Goal: Task Accomplishment & Management: Complete application form

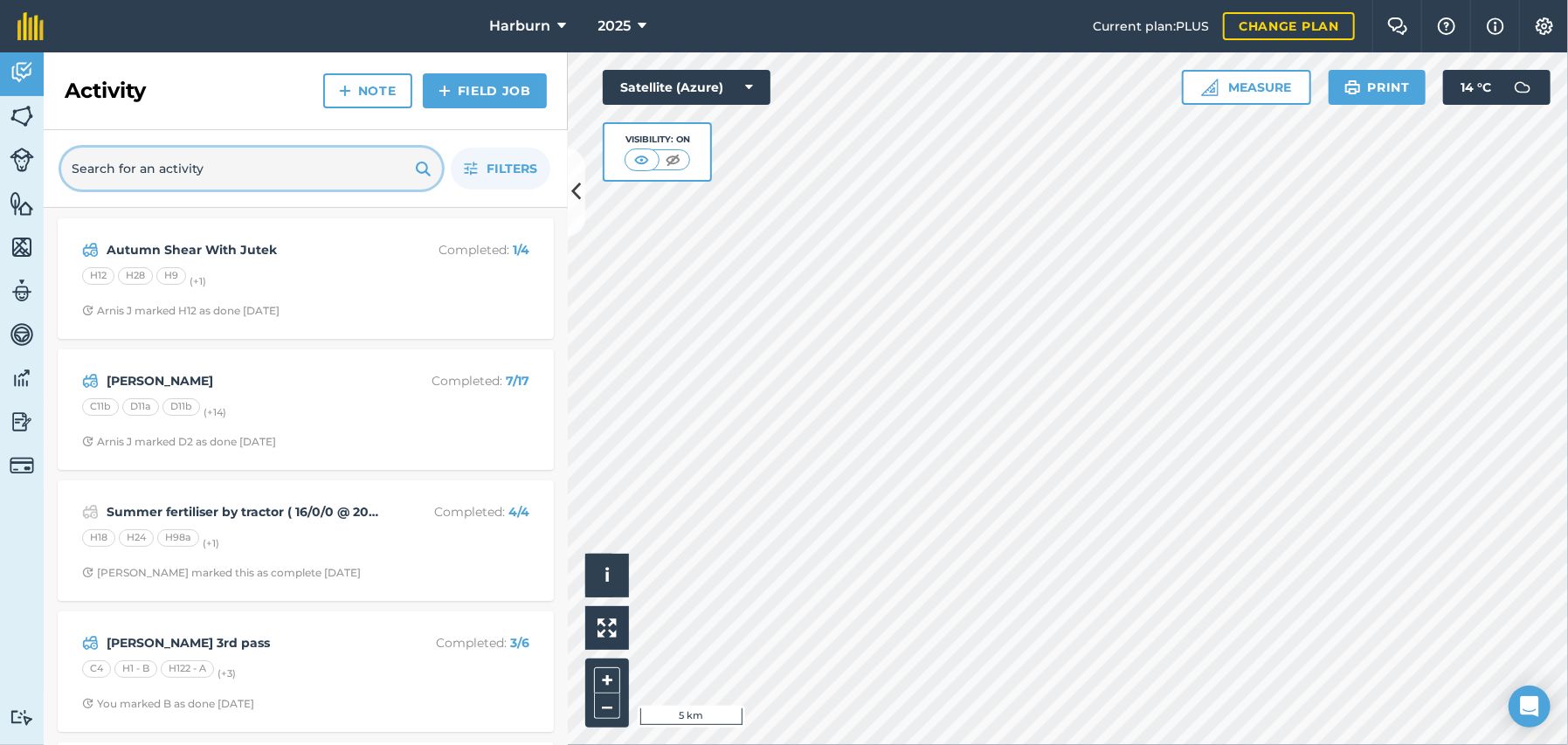
click at [178, 166] on input "text" at bounding box center [251, 168] width 381 height 42
type input "mg"
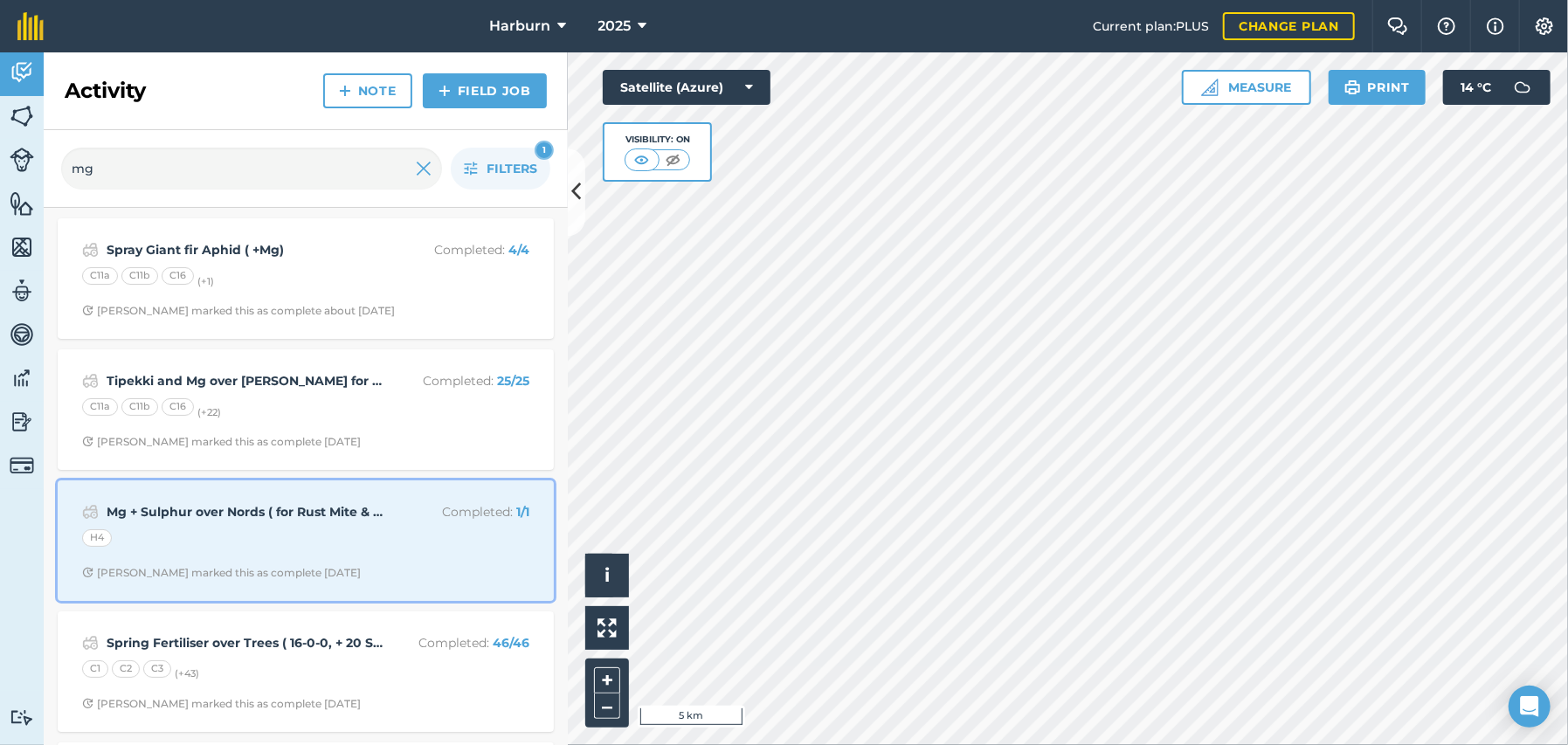
click at [230, 507] on strong "Mg + Sulphur over Nords ( for Rust Mite & fert)" at bounding box center [245, 512] width 277 height 19
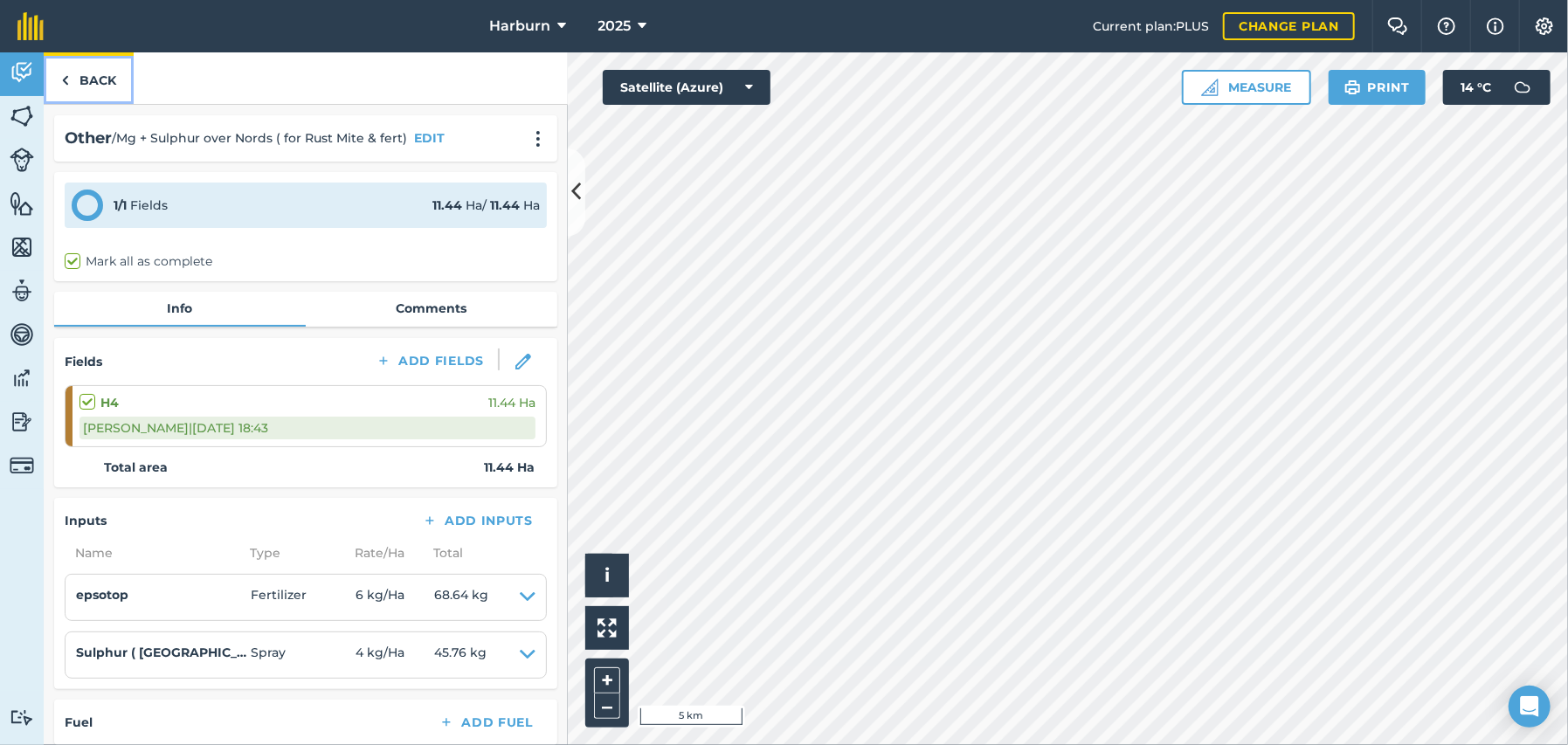
click at [66, 81] on img at bounding box center [65, 80] width 8 height 21
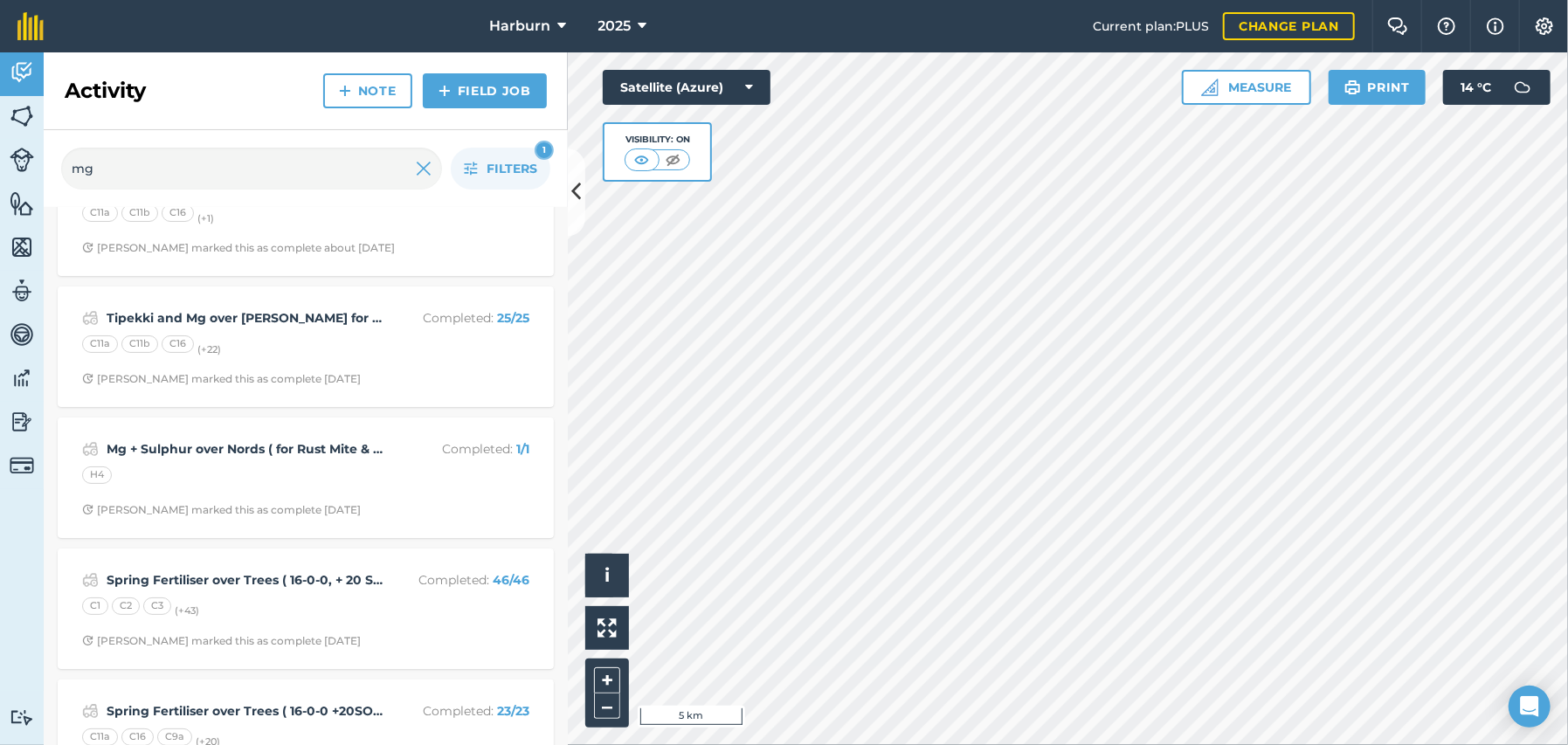
scroll to position [97, 0]
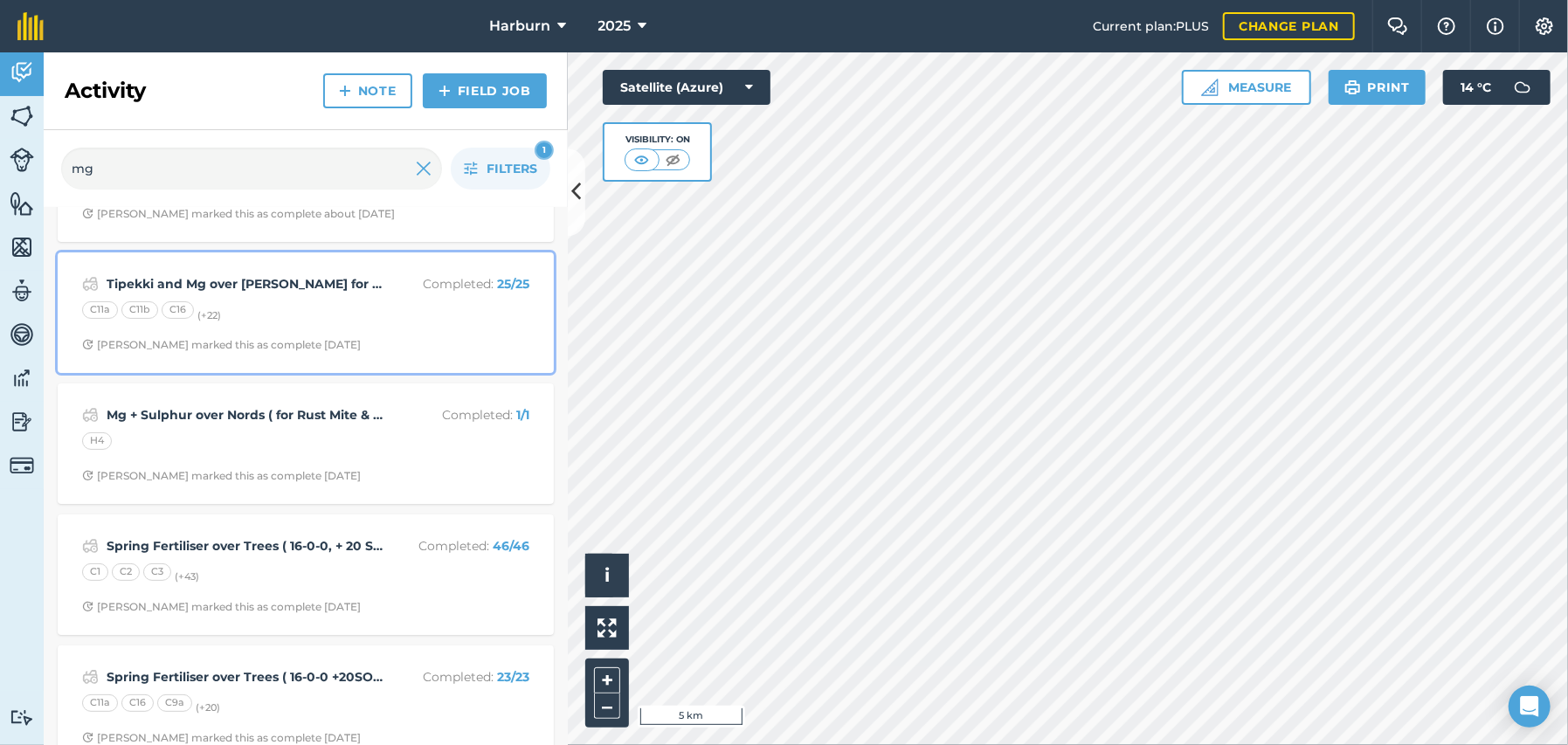
click at [253, 285] on strong "Tipekki and Mg over [PERSON_NAME] for silver fir aphid" at bounding box center [245, 284] width 277 height 19
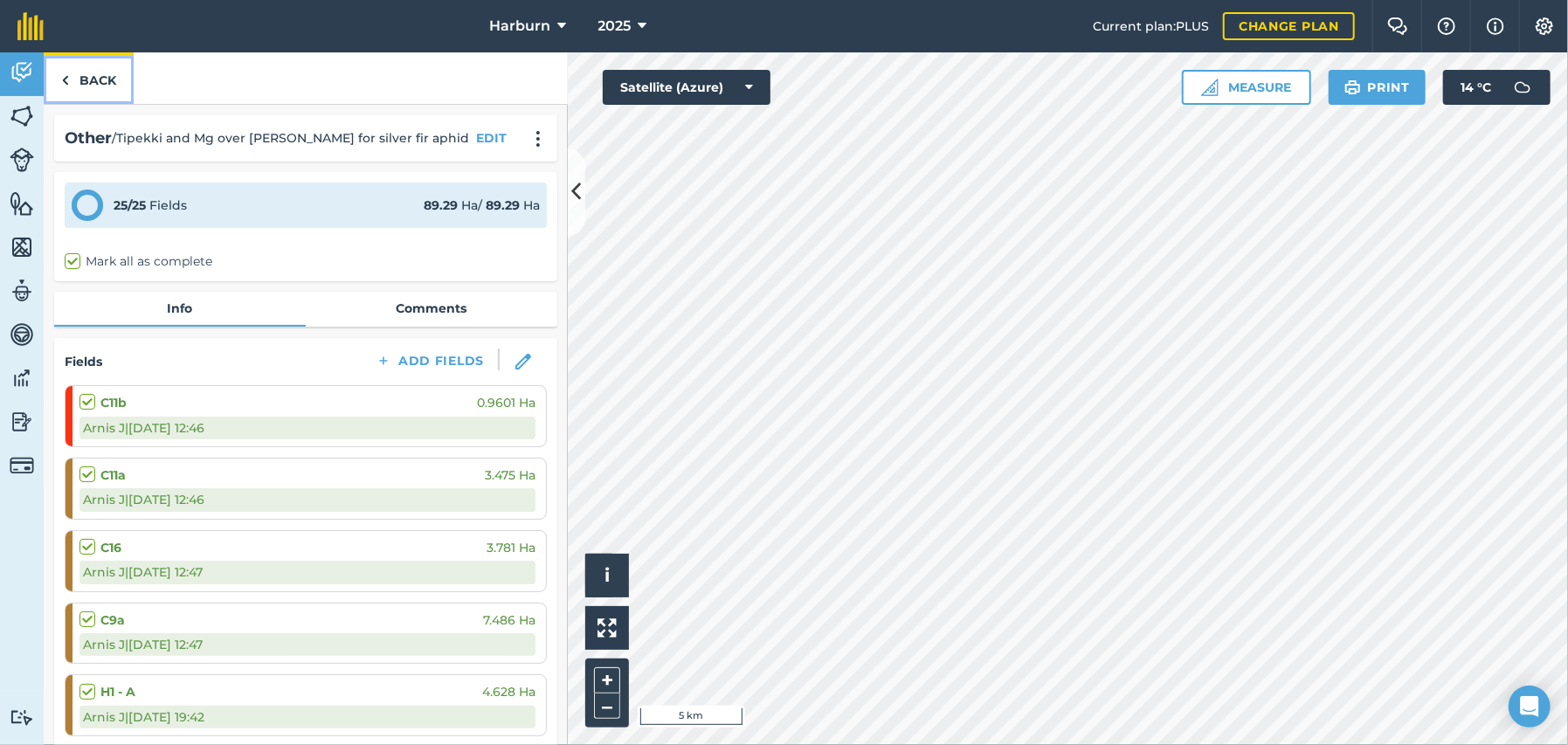
click at [66, 82] on img at bounding box center [65, 80] width 8 height 21
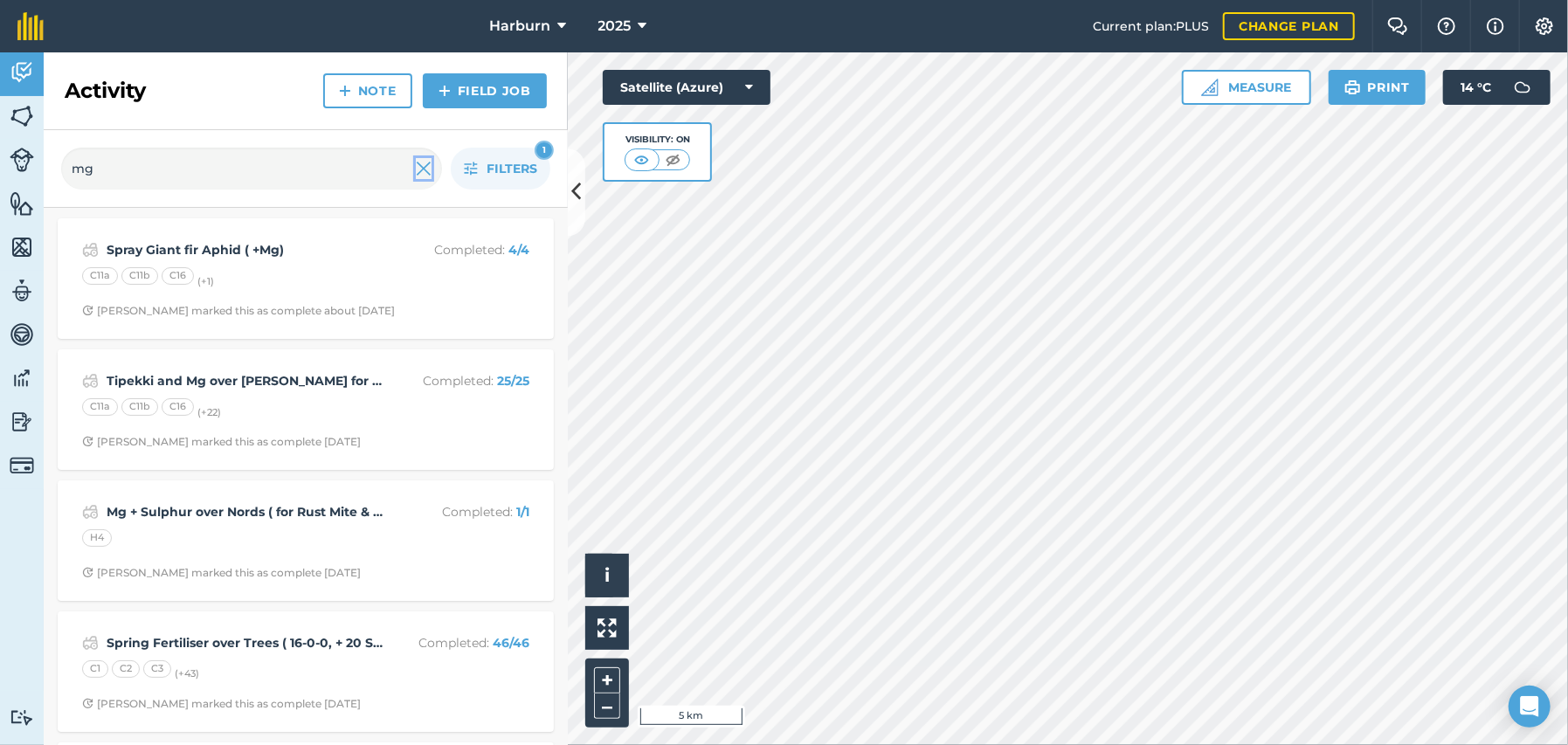
click at [423, 170] on img at bounding box center [423, 168] width 16 height 21
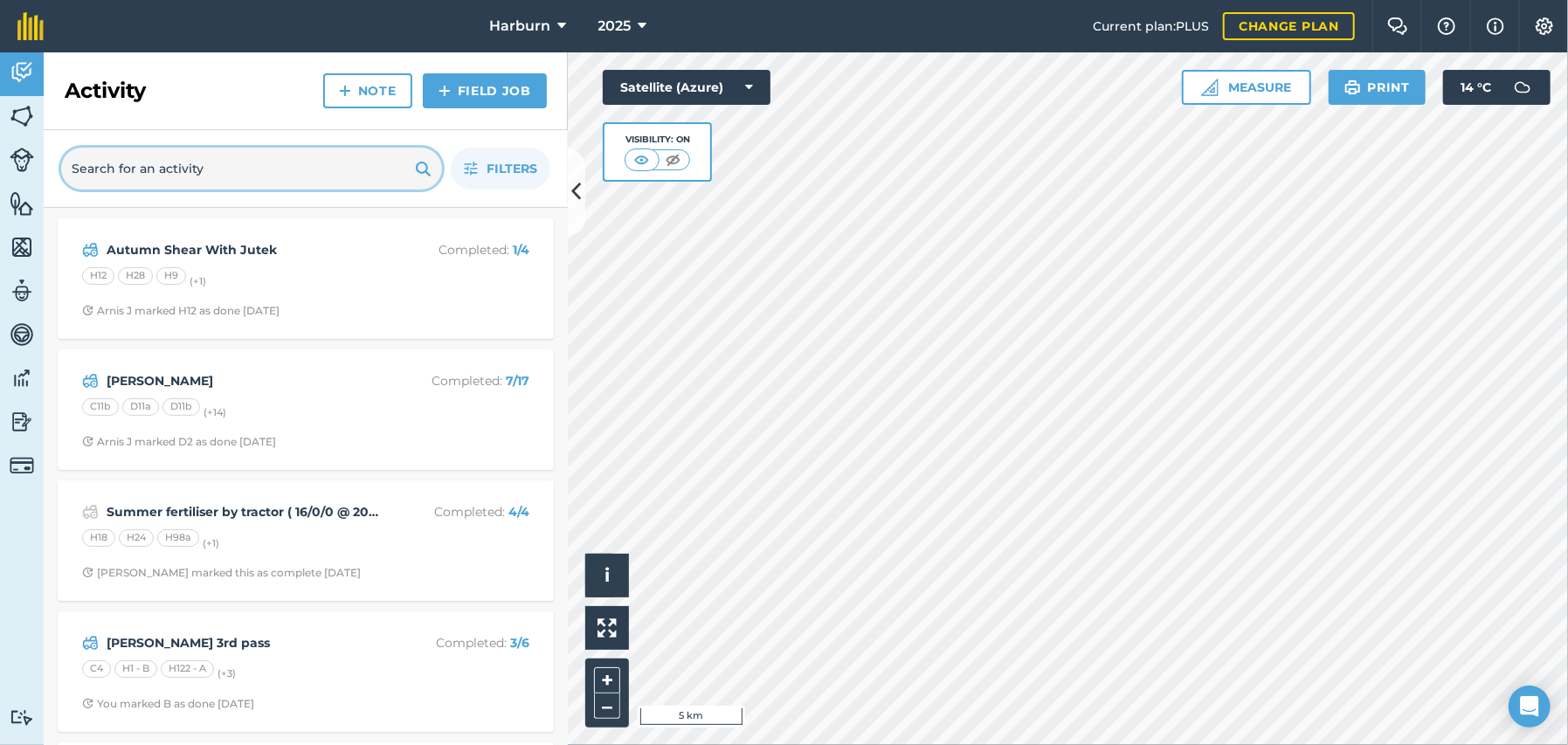
click at [329, 172] on input "text" at bounding box center [251, 168] width 381 height 42
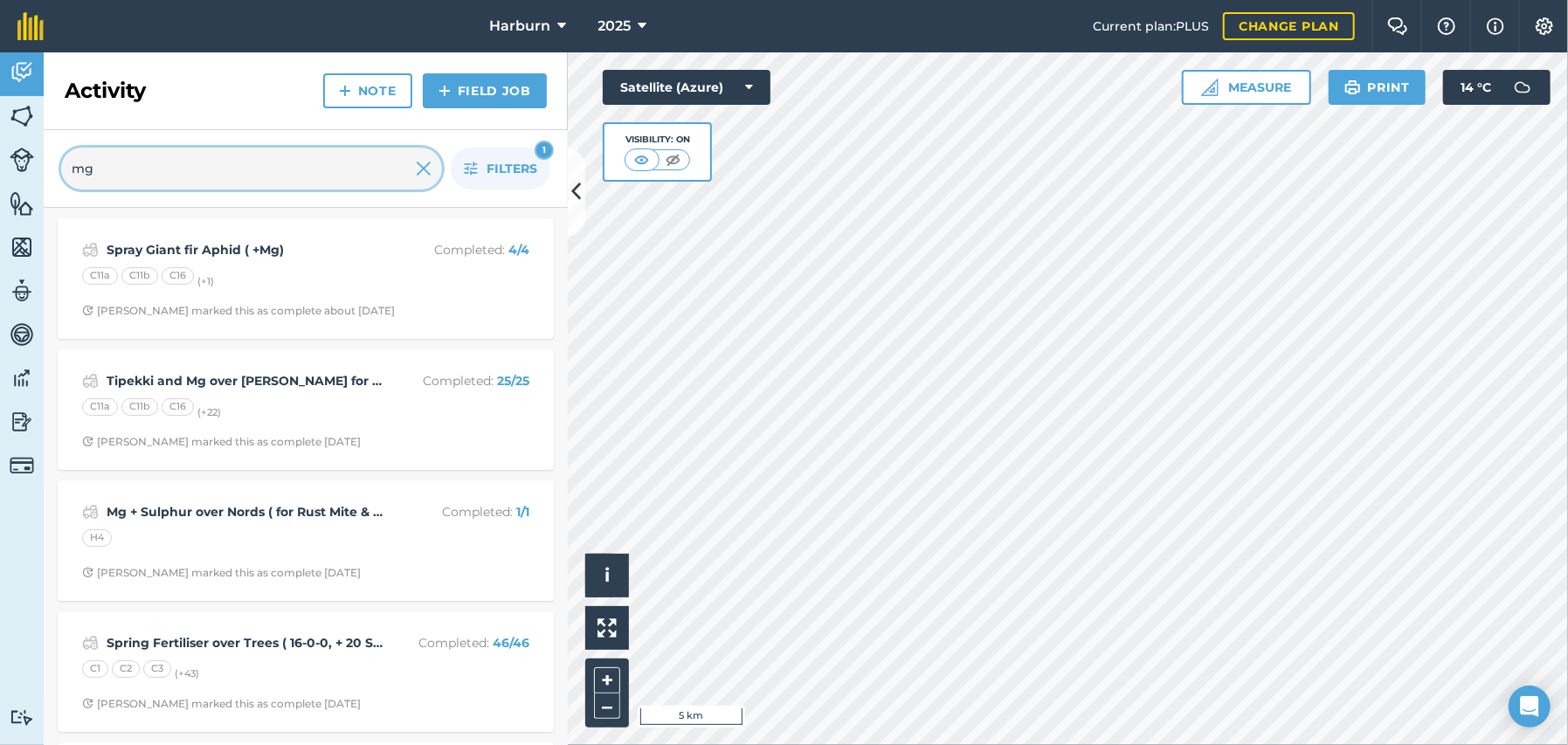
type input "mg"
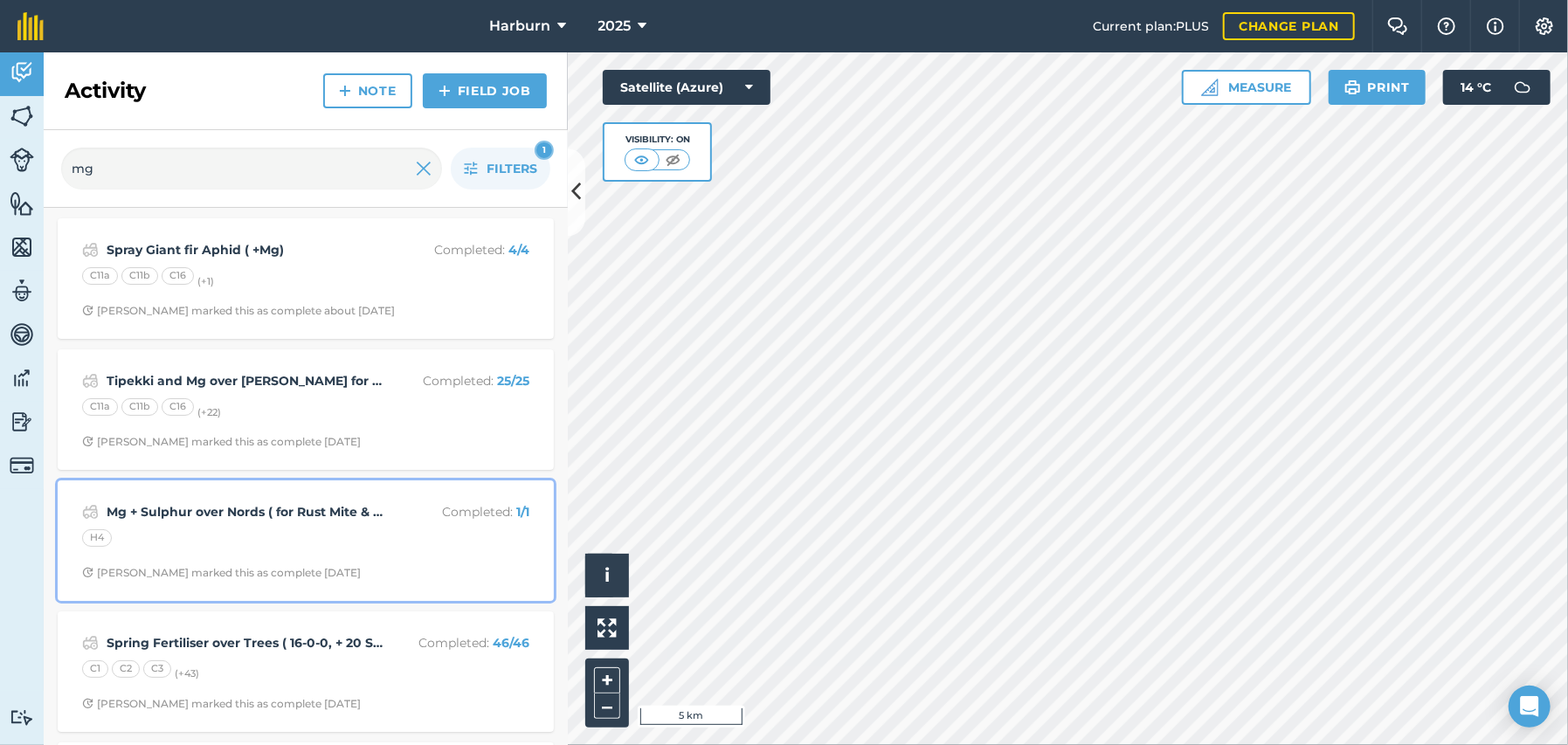
click at [250, 509] on strong "Mg + Sulphur over Nords ( for Rust Mite & fert)" at bounding box center [245, 512] width 277 height 19
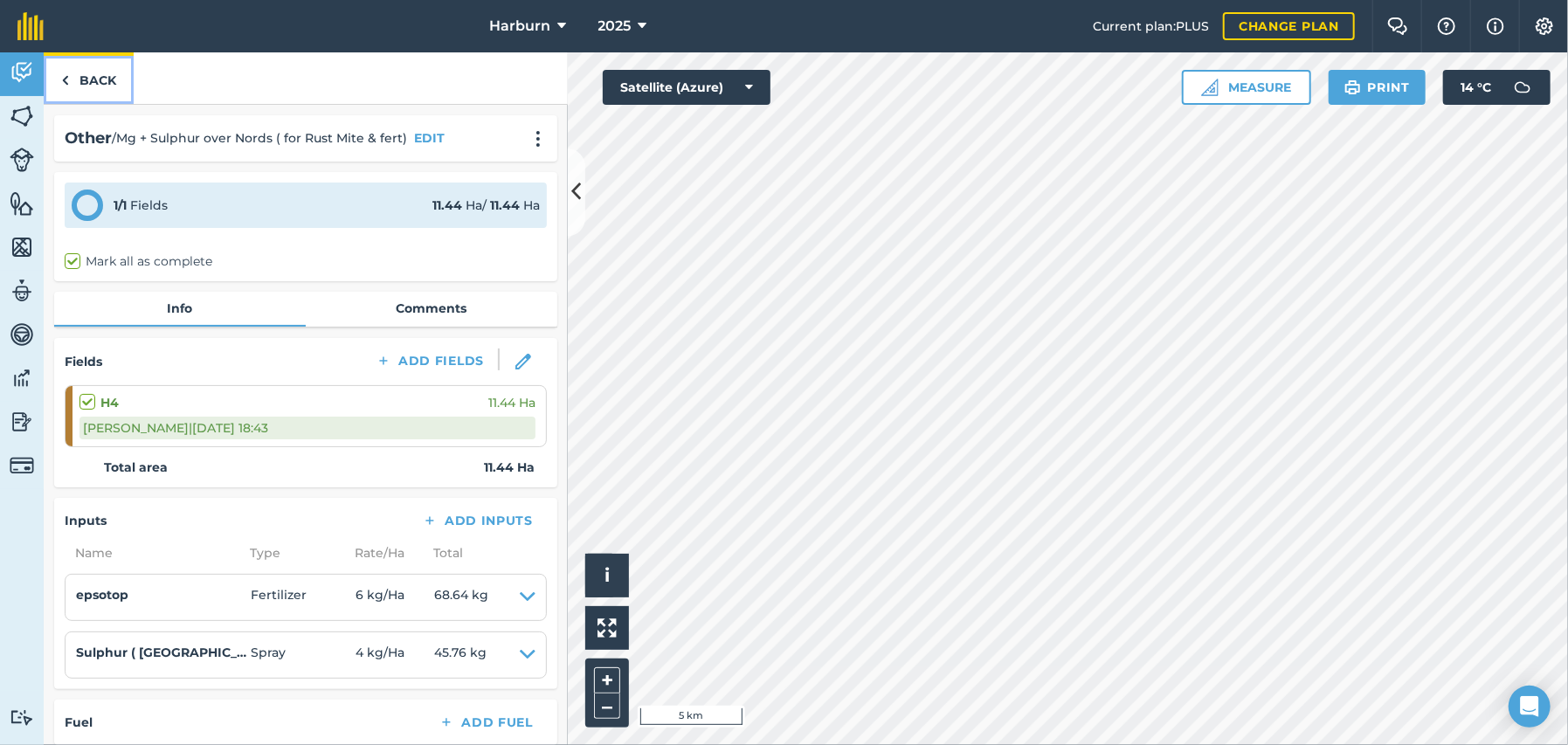
click at [68, 83] on img at bounding box center [65, 80] width 8 height 21
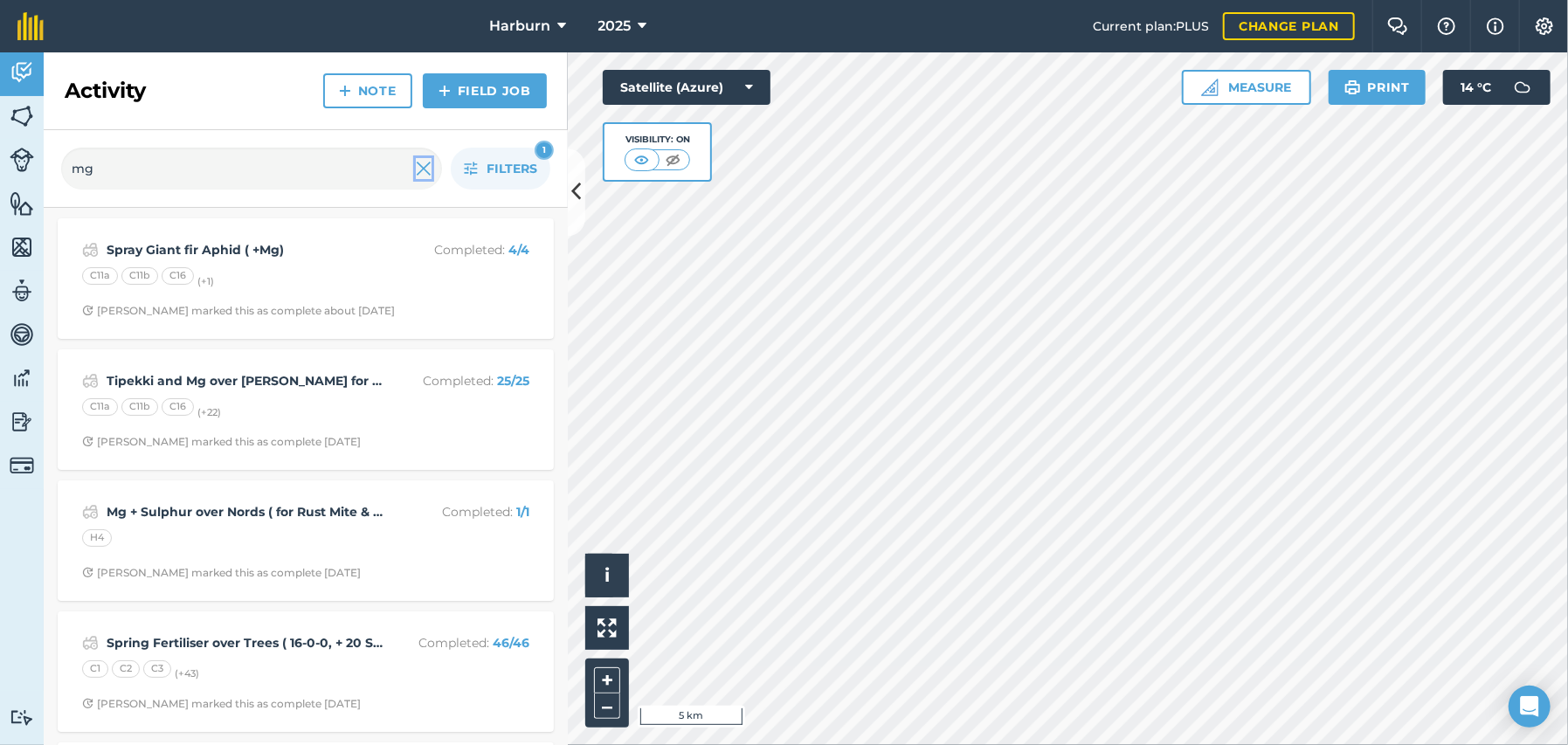
click at [420, 170] on img at bounding box center [423, 168] width 16 height 21
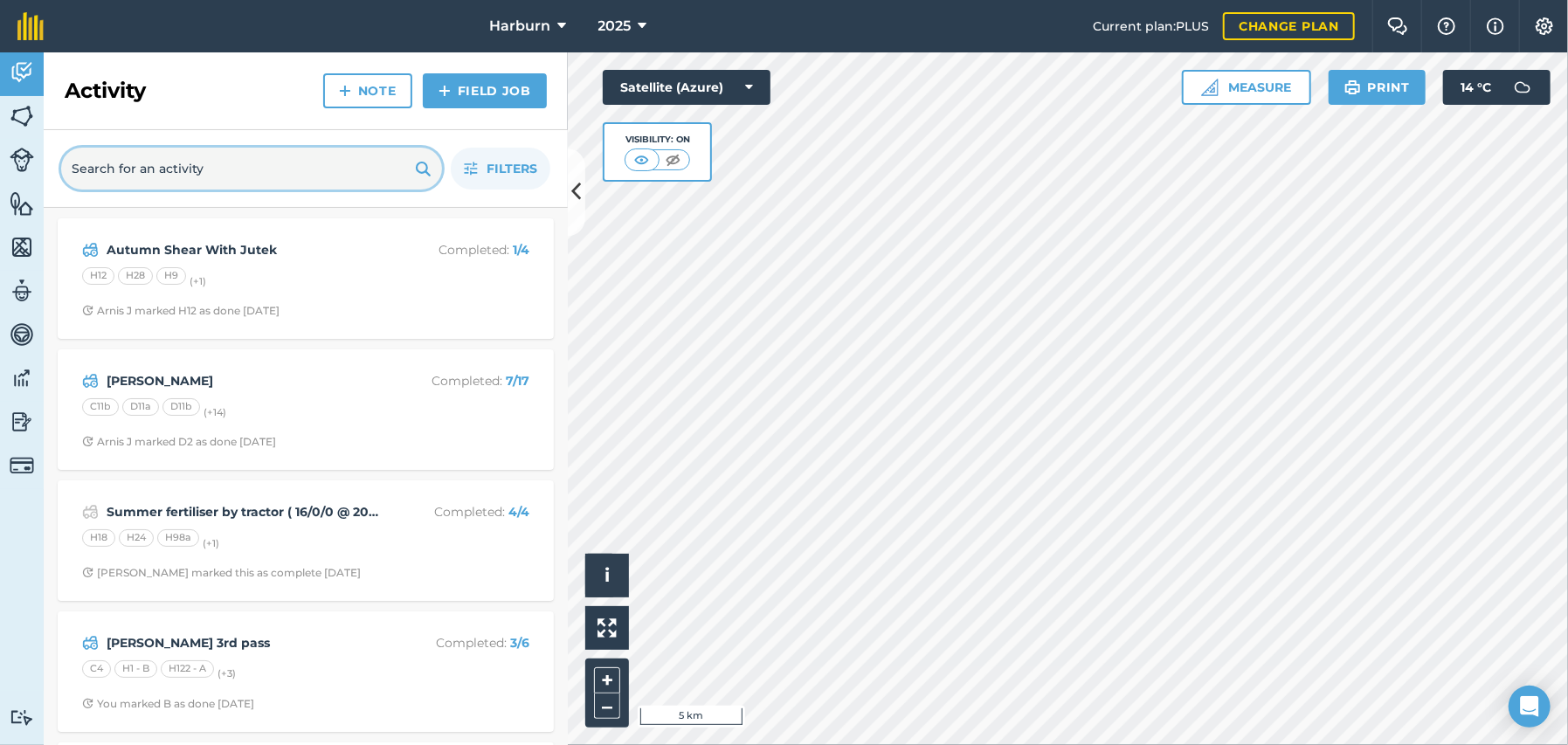
click at [215, 174] on input "text" at bounding box center [251, 168] width 381 height 42
type input "Mg"
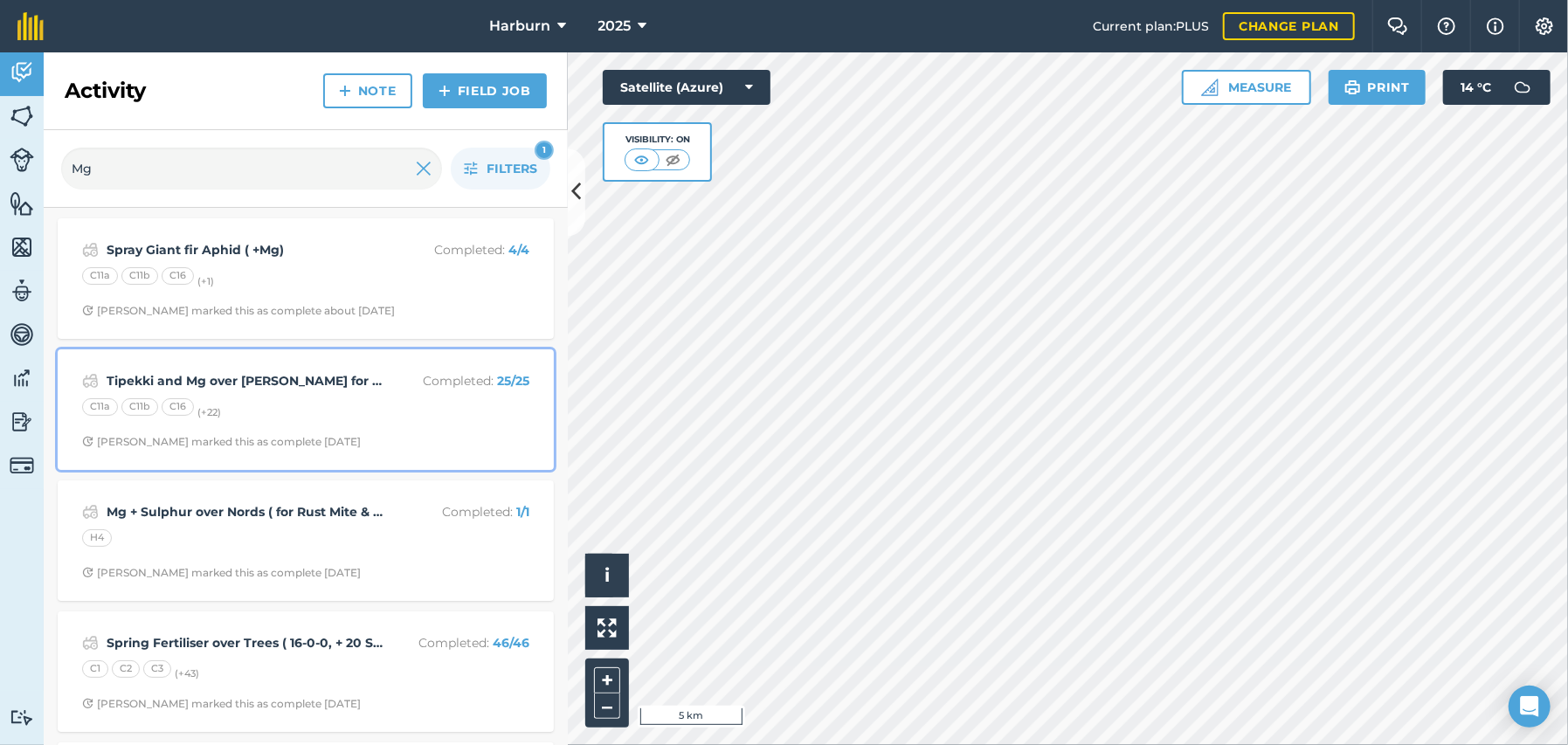
click at [214, 385] on strong "Tipekki and Mg over [PERSON_NAME] for silver fir aphid" at bounding box center [245, 381] width 277 height 19
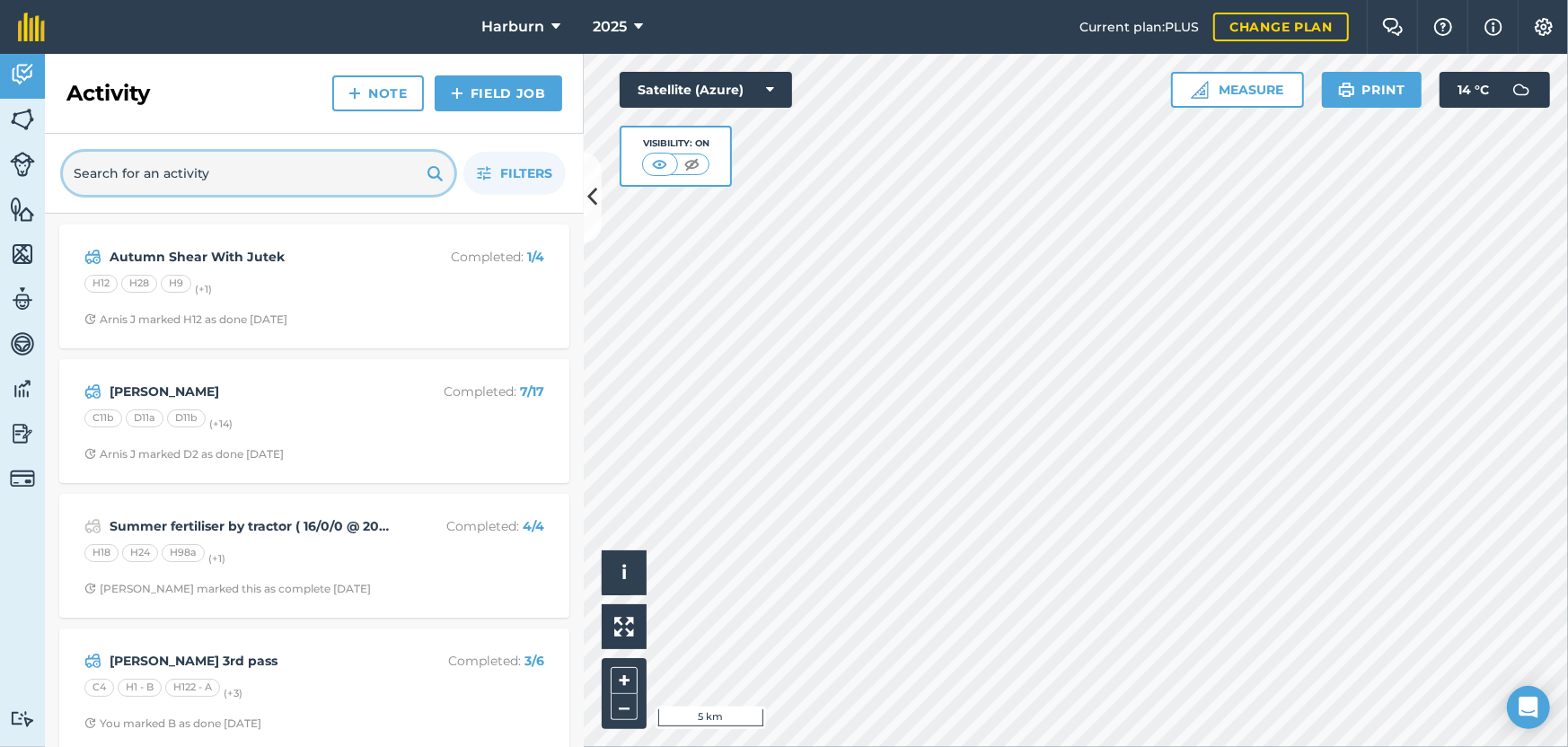
click at [366, 172] on input "text" at bounding box center [258, 173] width 392 height 43
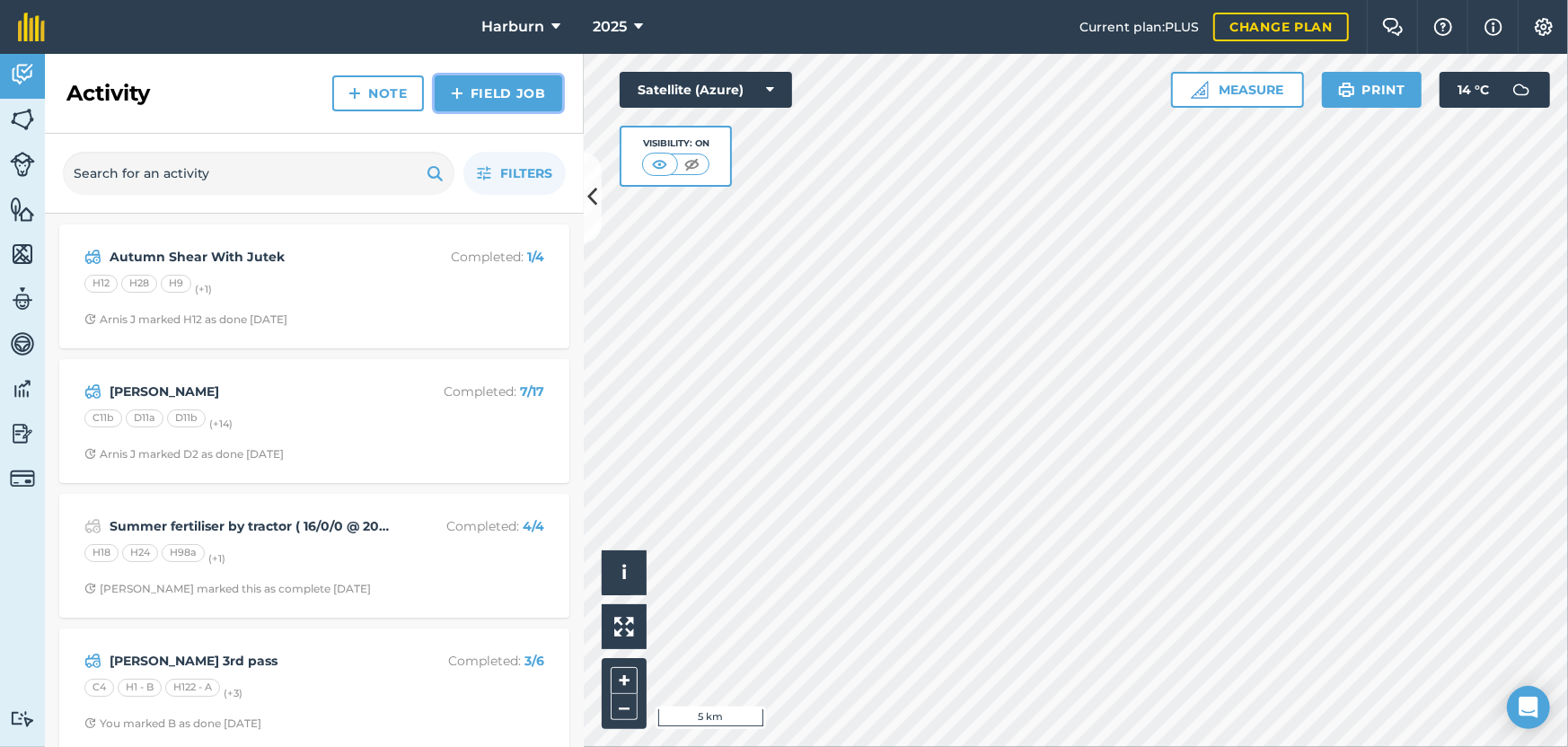
click at [475, 95] on link "Field Job" at bounding box center [499, 93] width 128 height 36
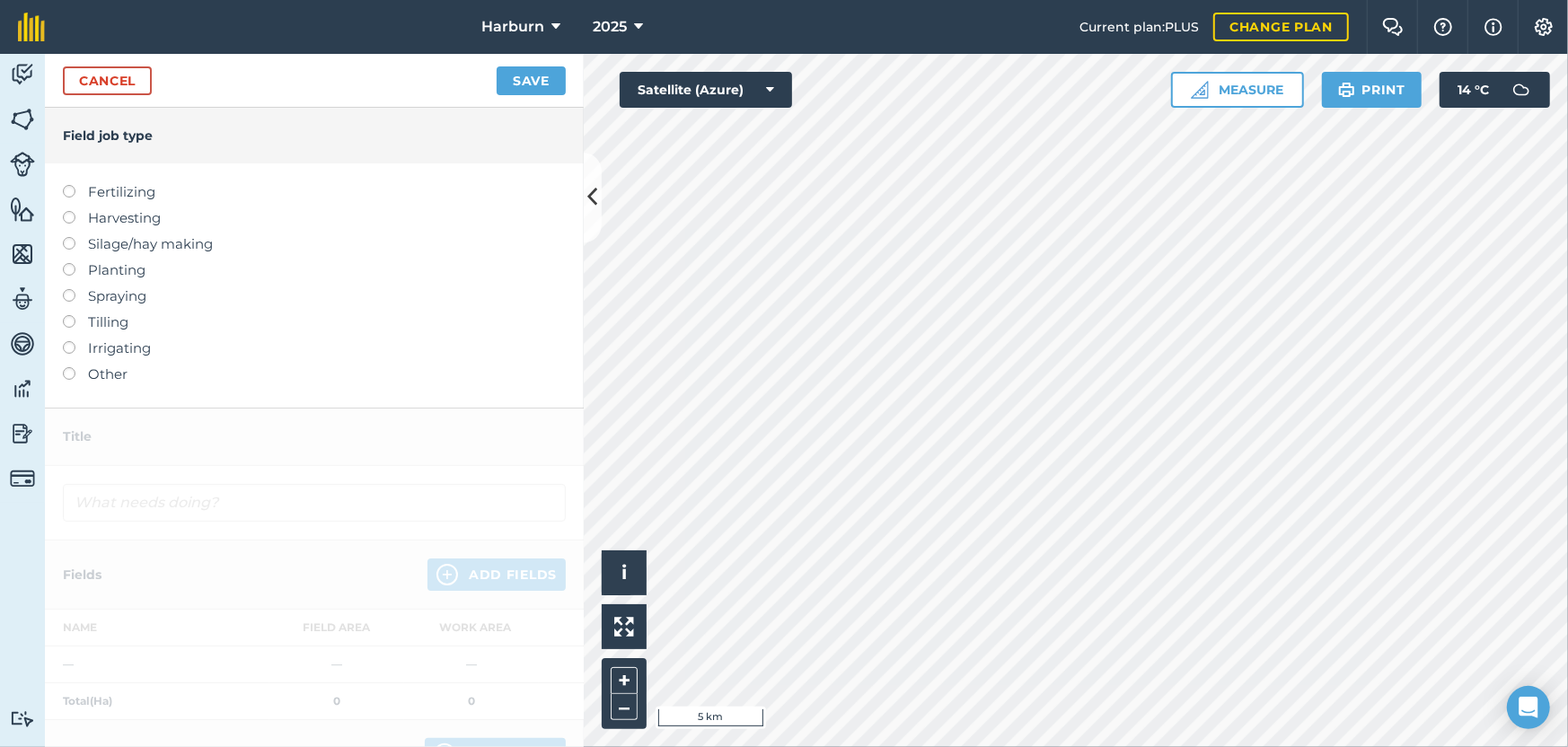
click at [79, 373] on label "Other" at bounding box center [314, 374] width 503 height 21
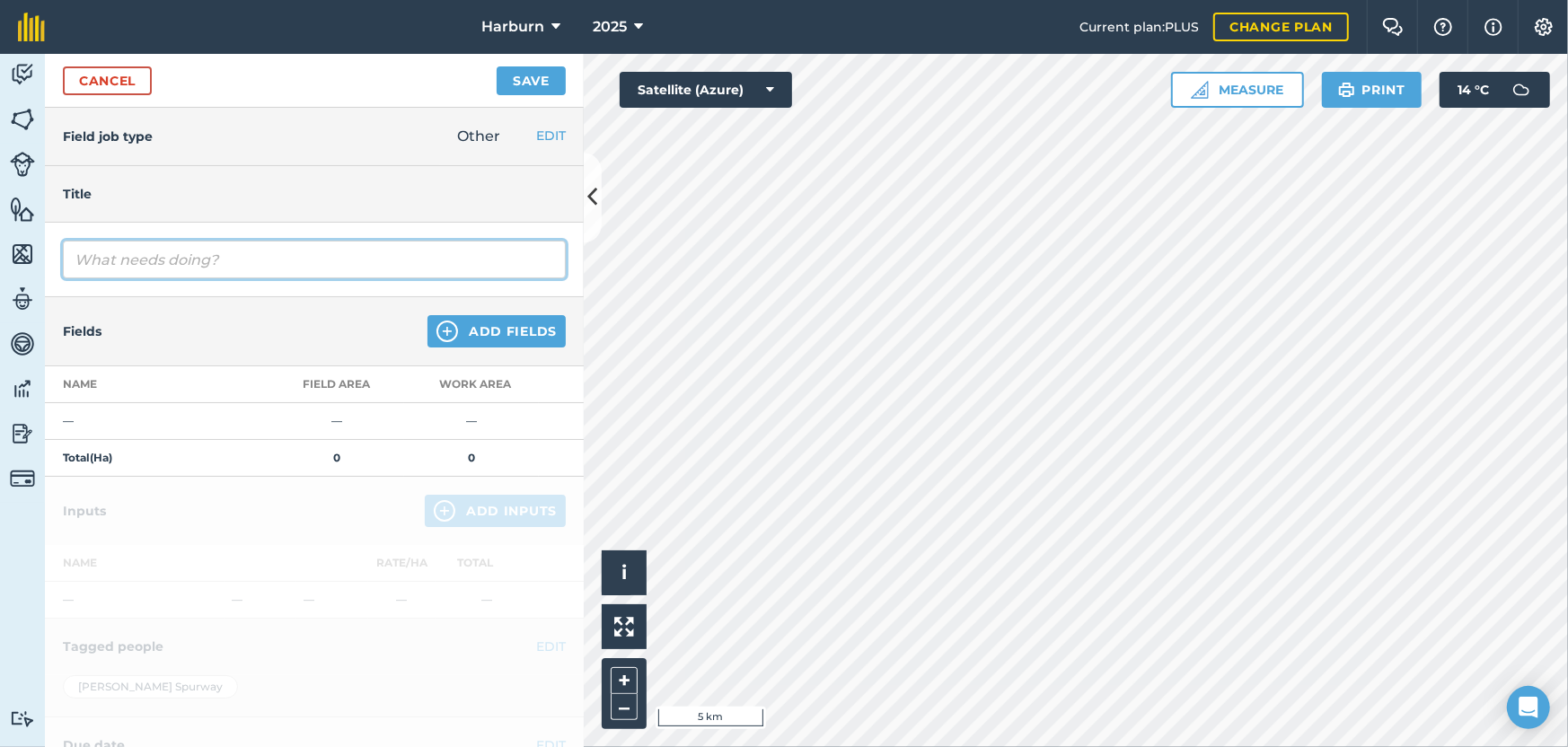
click at [142, 253] on input "text" at bounding box center [314, 259] width 503 height 38
type input "Mg + Sulphur over nords"
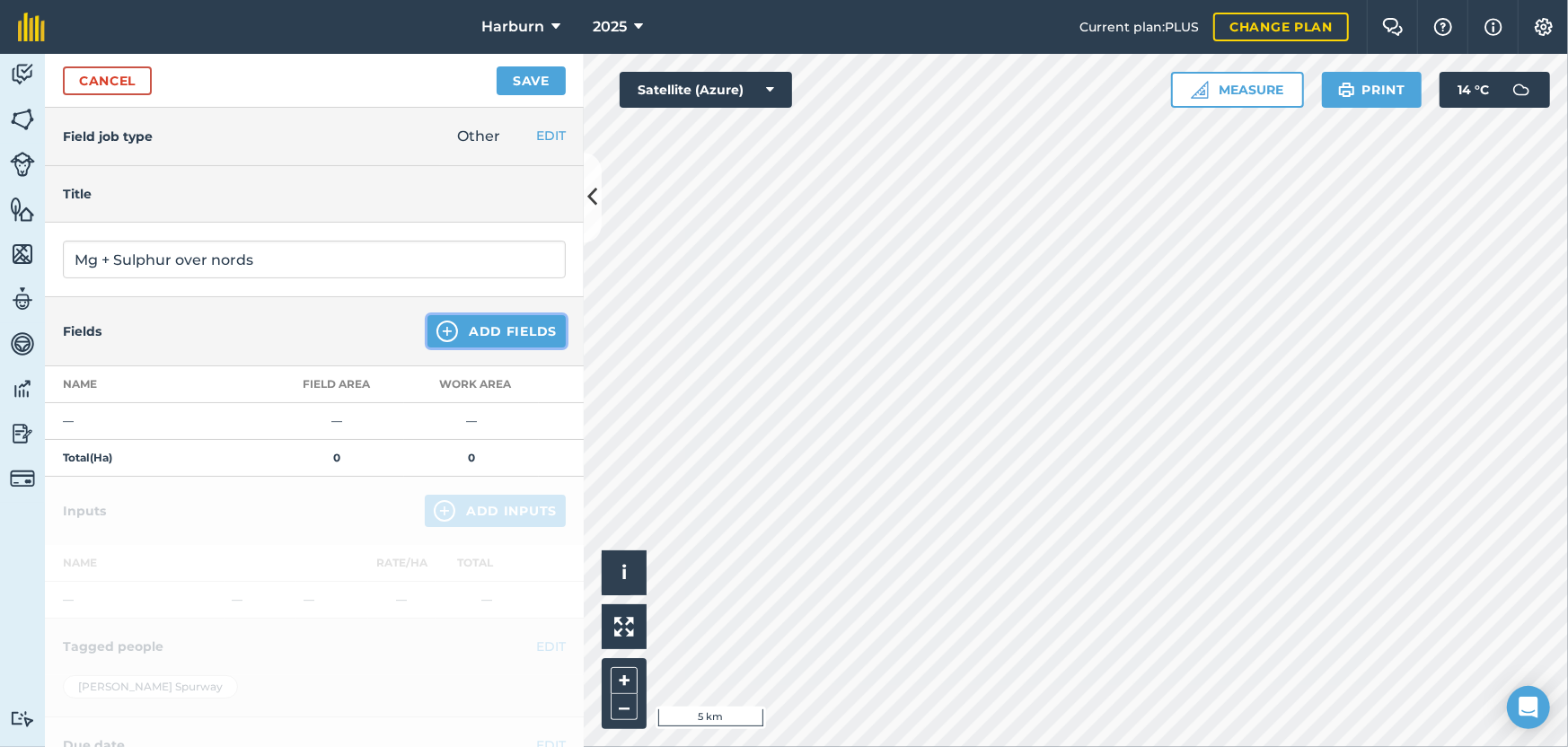
click at [525, 344] on button "Add Fields" at bounding box center [496, 330] width 138 height 32
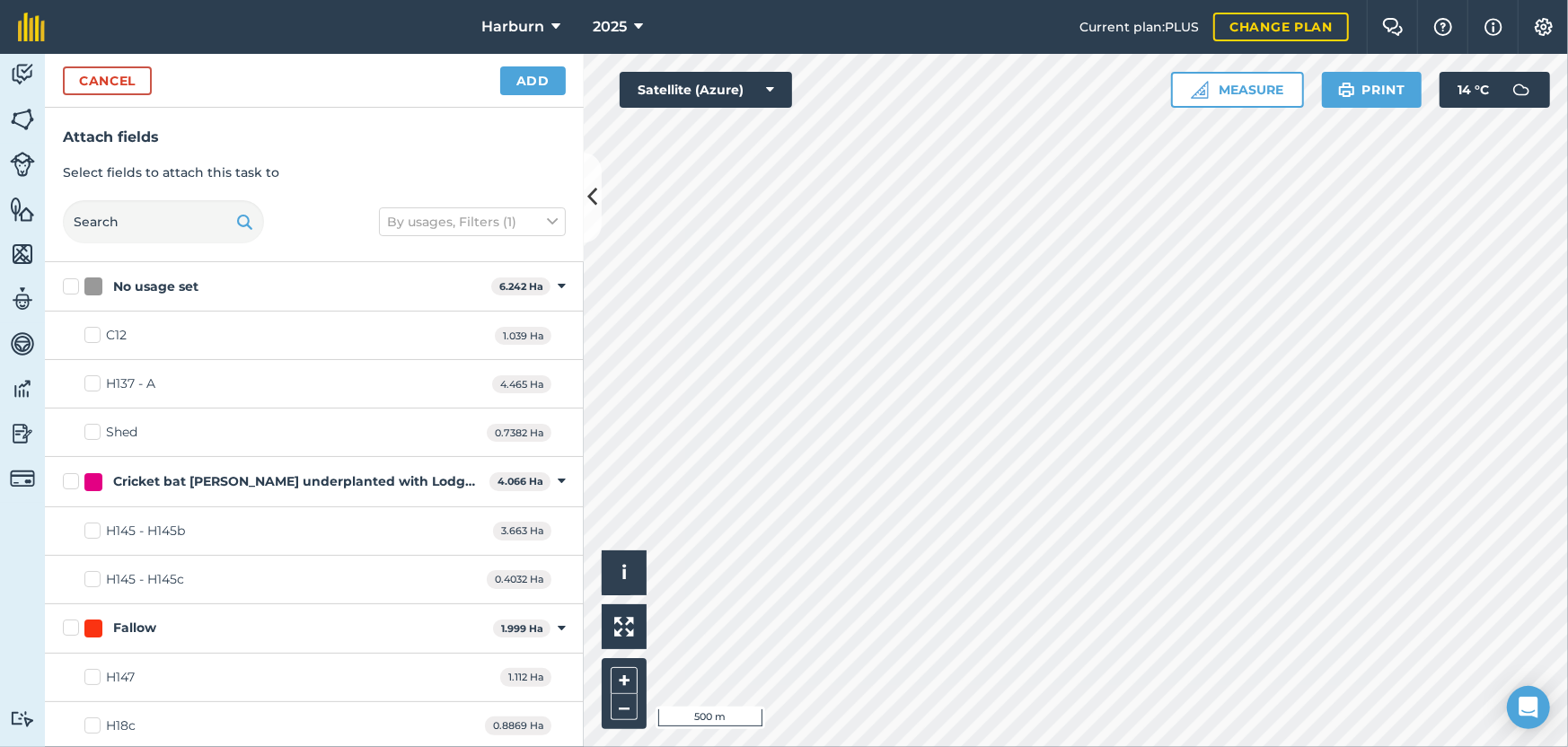
checkbox input "true"
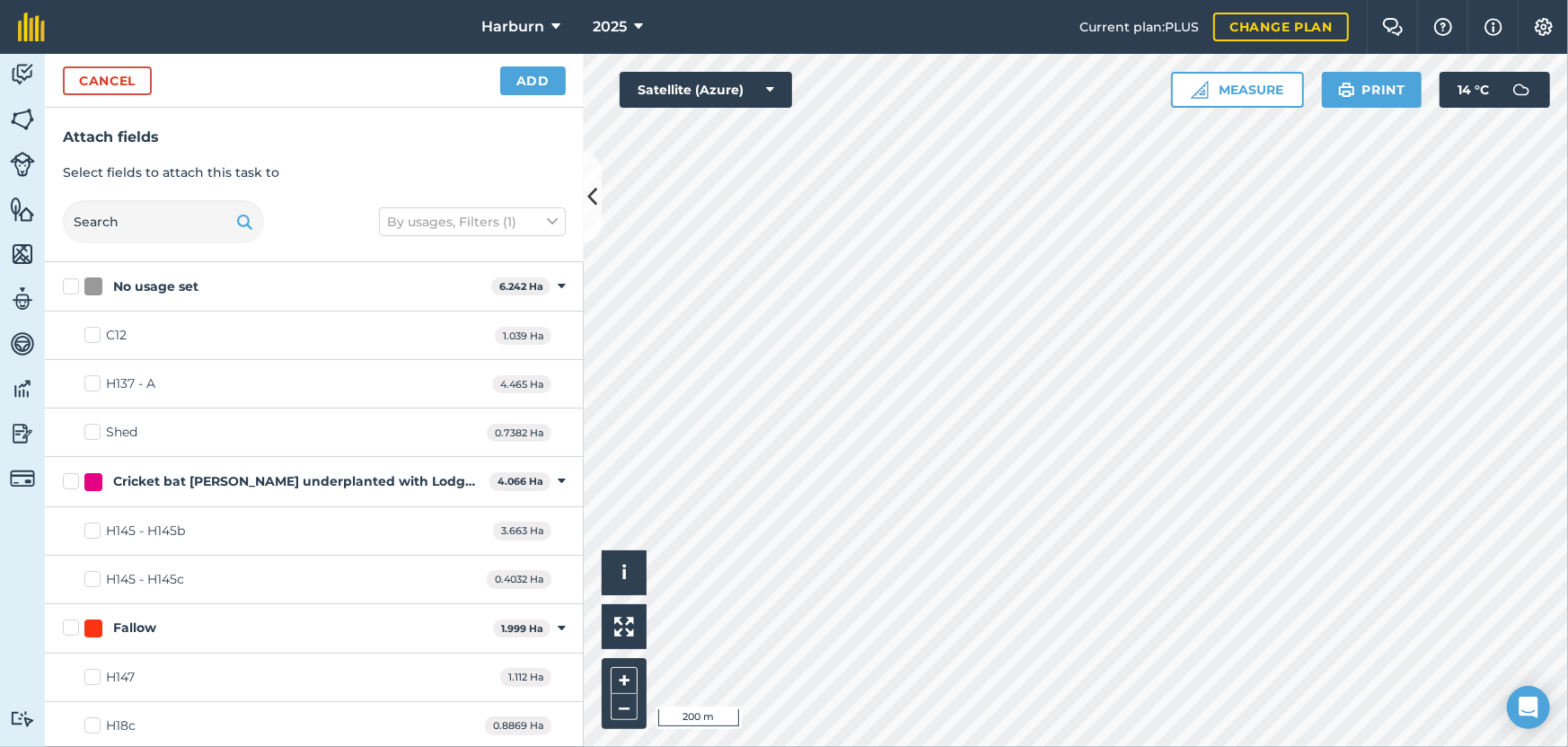
checkbox input "true"
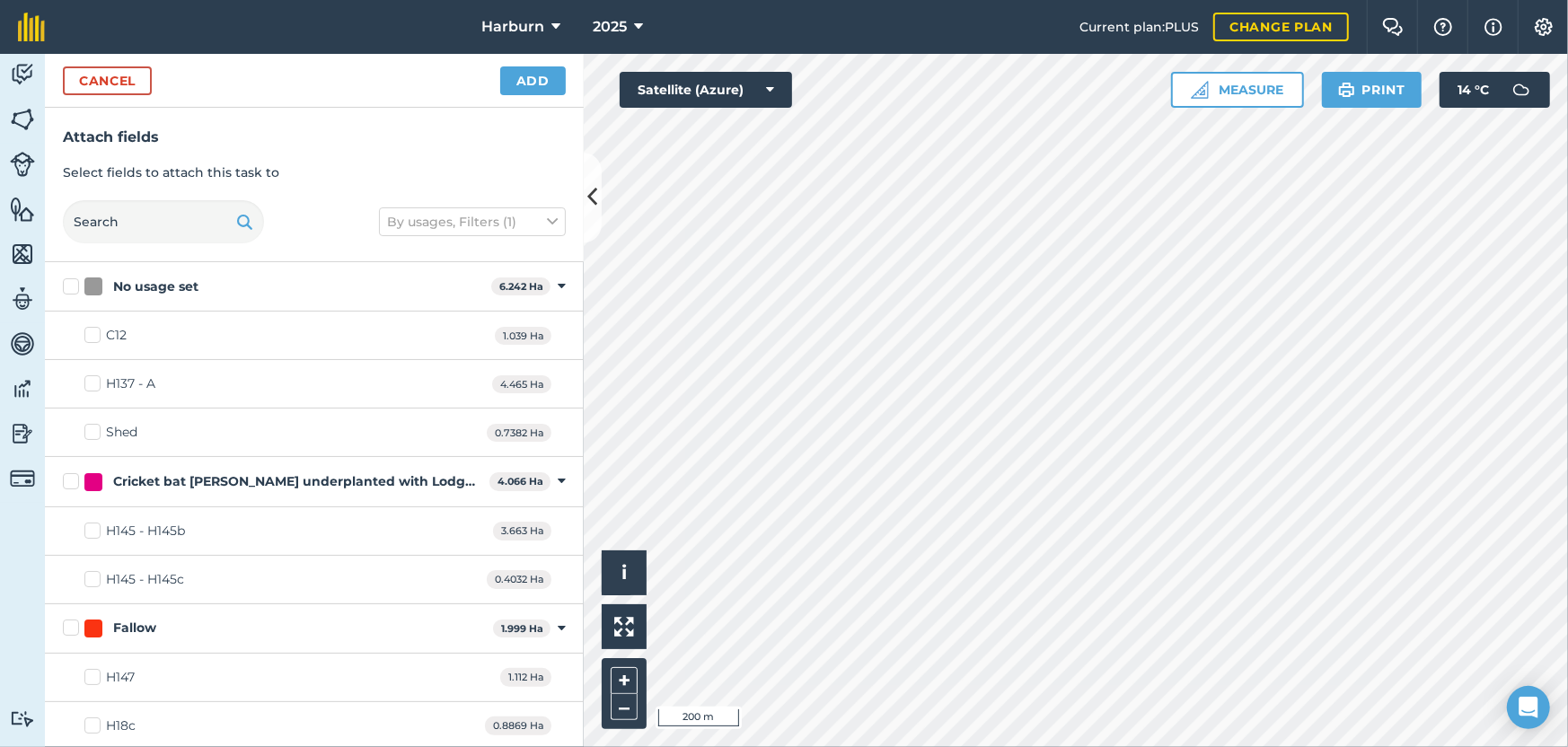
checkbox input "true"
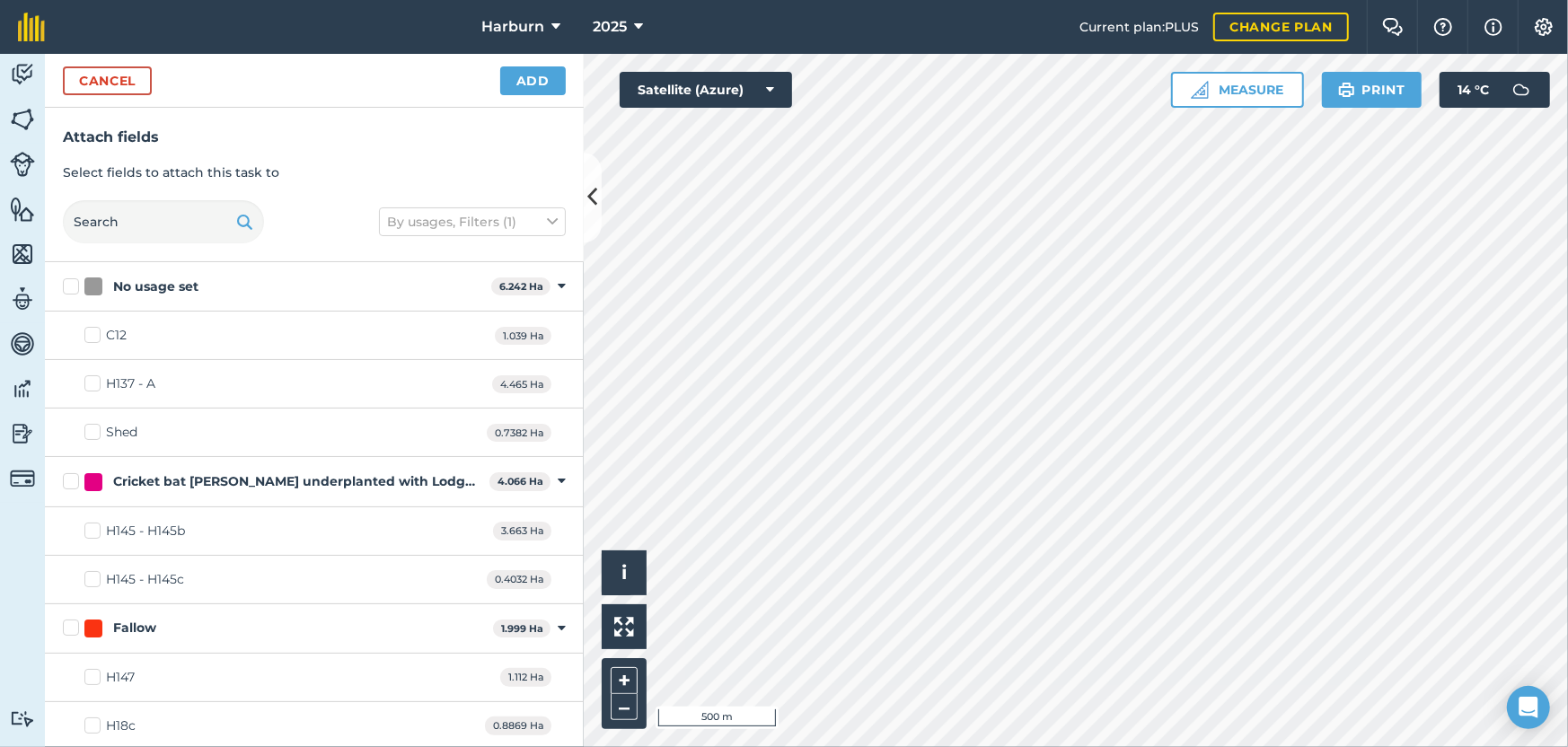
checkbox input "true"
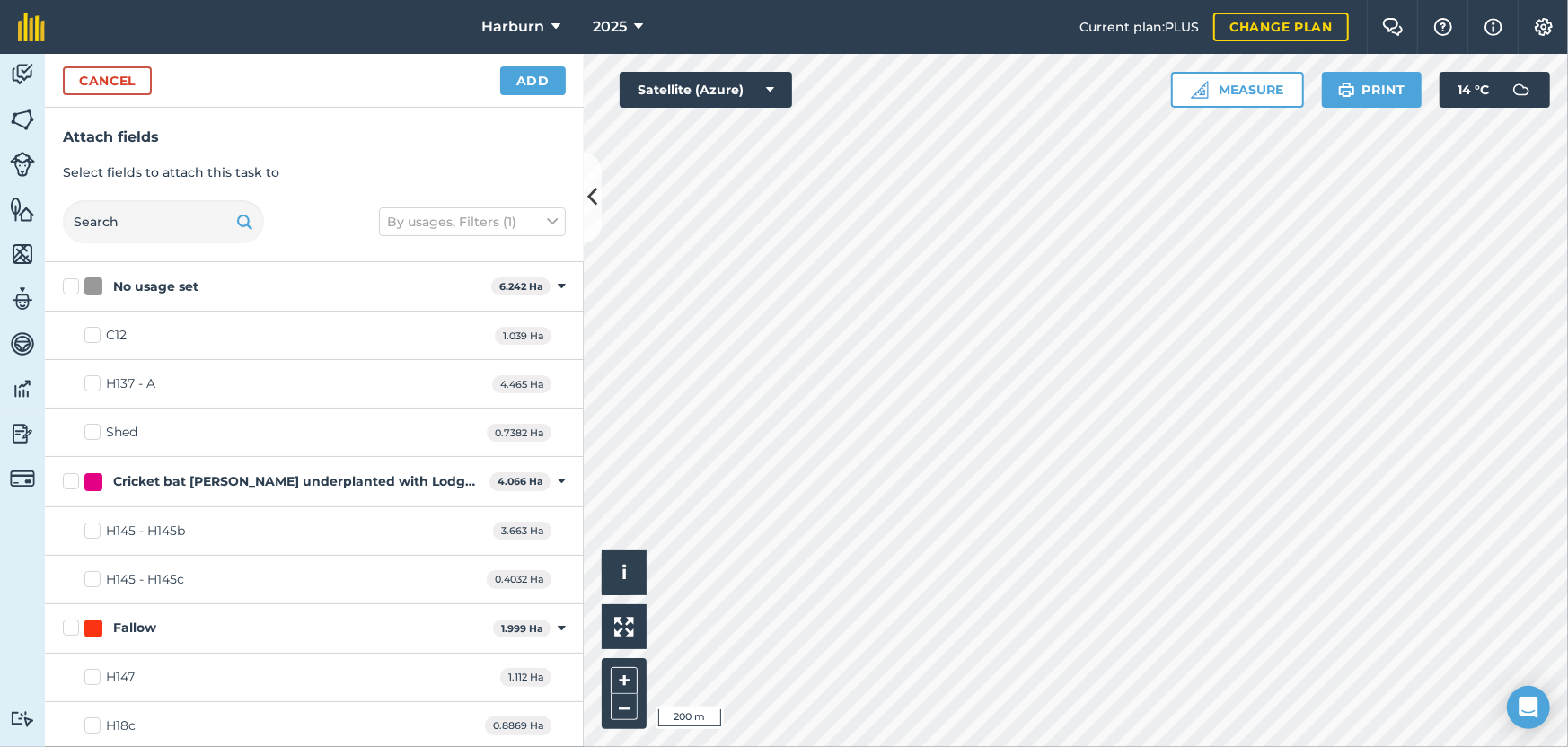
checkbox input "true"
click at [530, 84] on button "Add" at bounding box center [533, 81] width 66 height 29
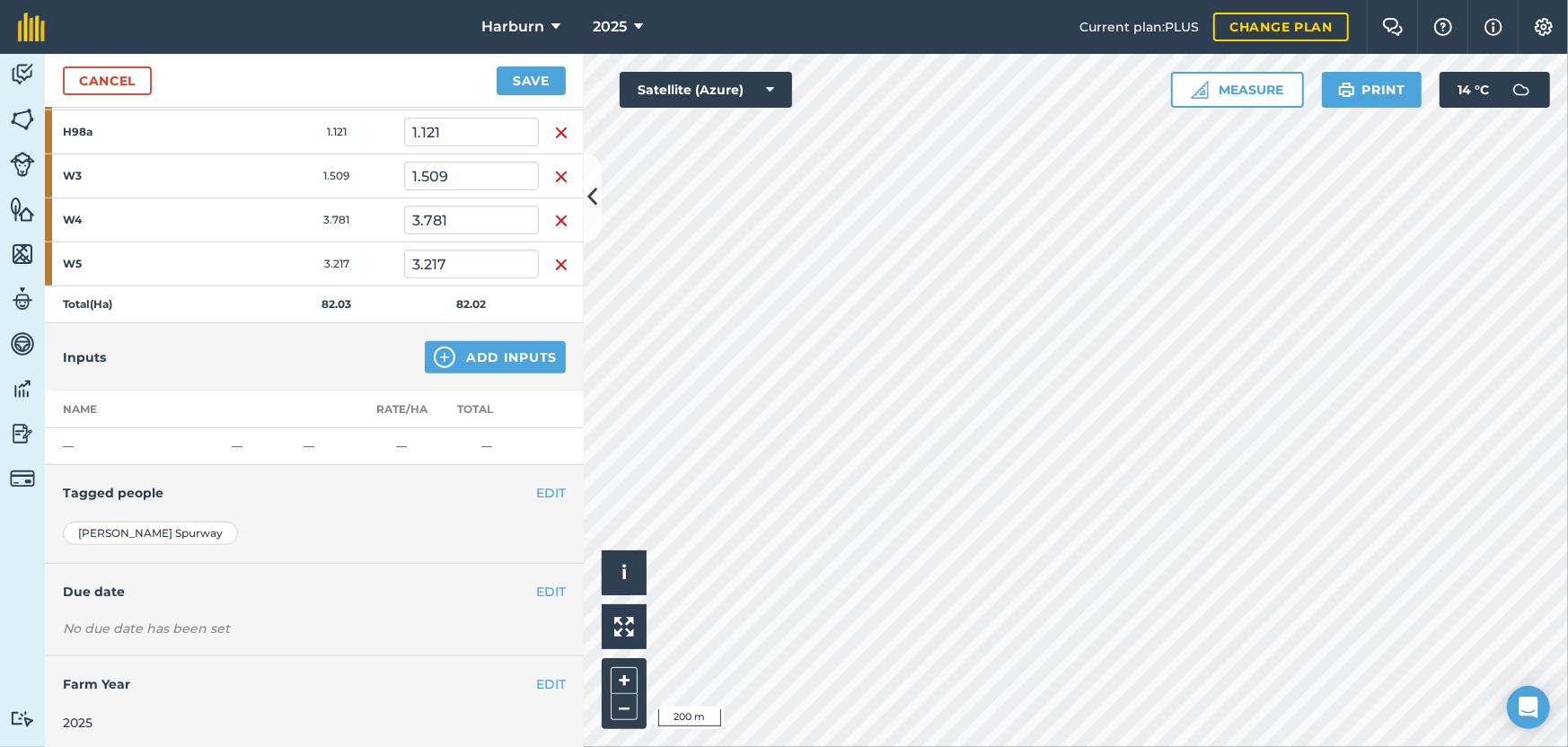
scroll to position [1041, 0]
click at [449, 362] on button "Add Inputs" at bounding box center [495, 356] width 141 height 32
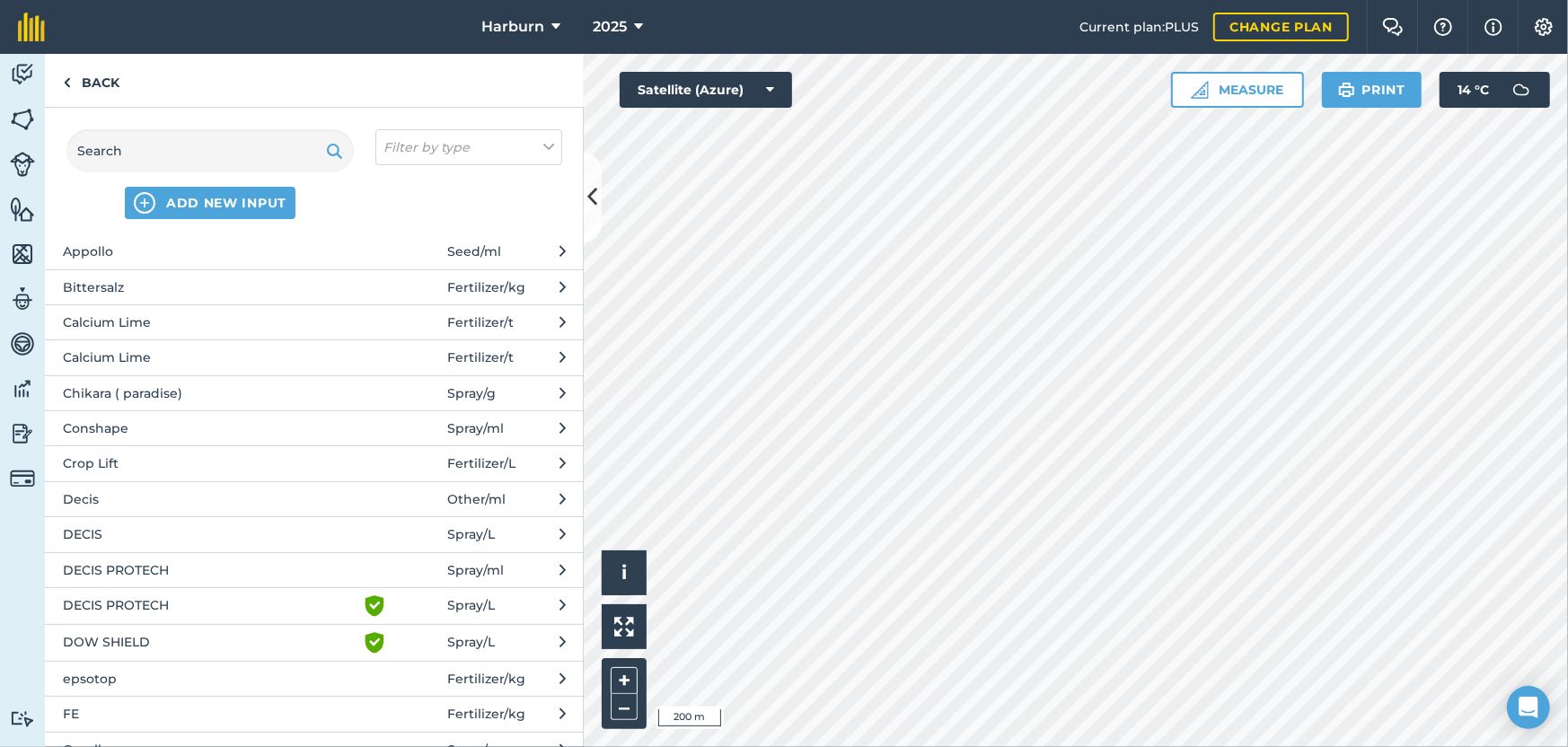
scroll to position [498, 0]
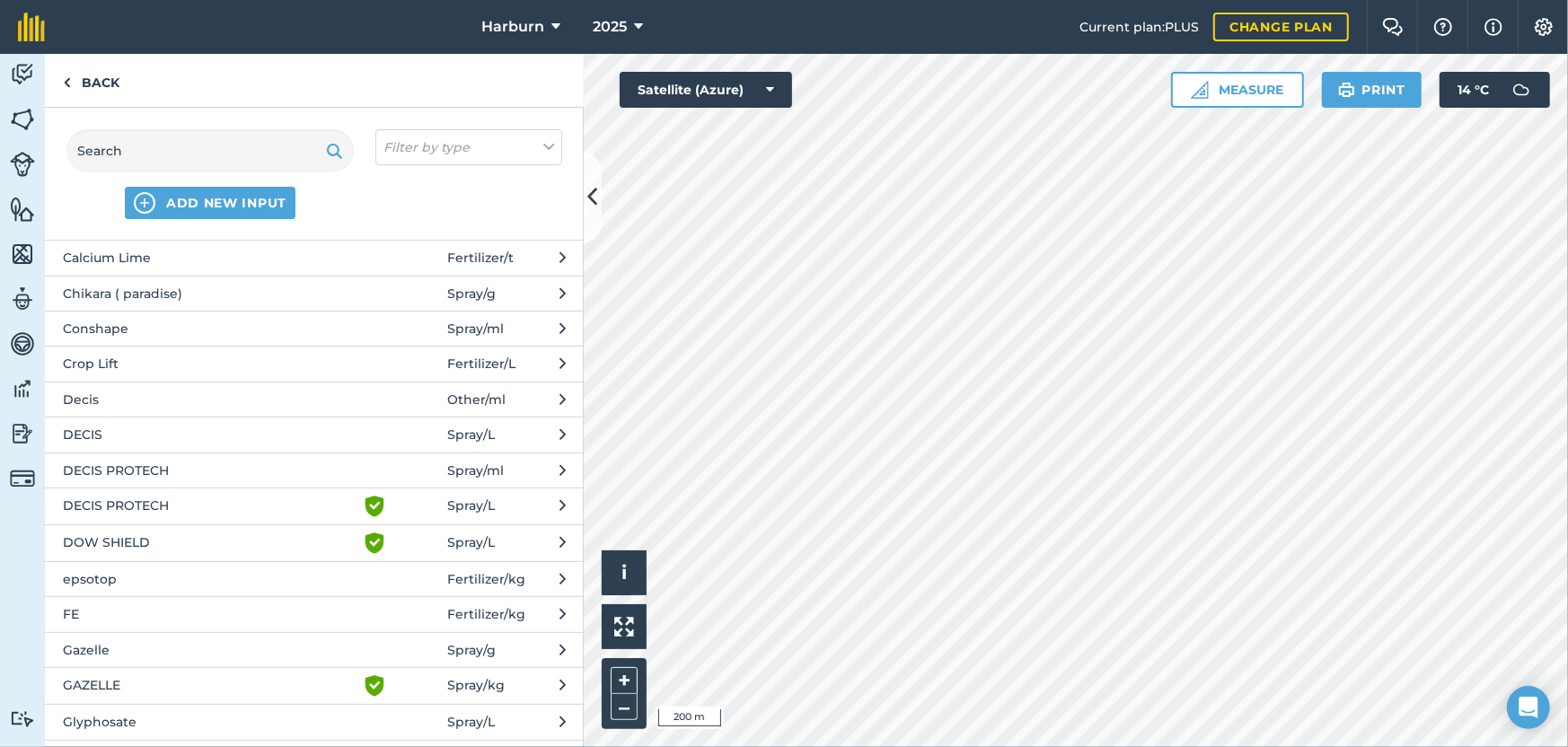
click at [190, 579] on span "epsotop" at bounding box center [210, 579] width 294 height 19
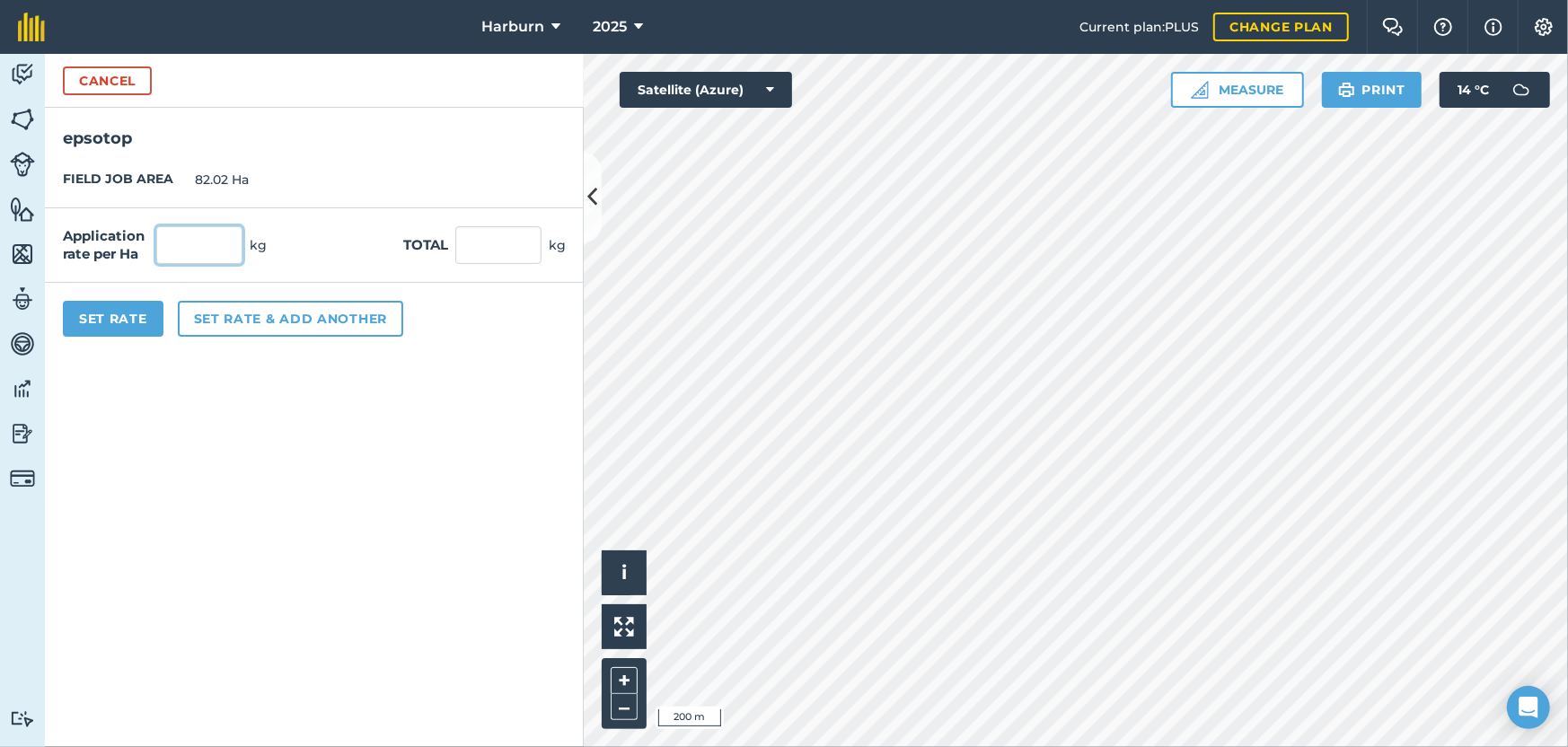
click at [224, 250] on input "text" at bounding box center [199, 244] width 86 height 38
type input "5"
type input "410.1"
click at [218, 327] on button "Set rate & add another" at bounding box center [290, 318] width 225 height 36
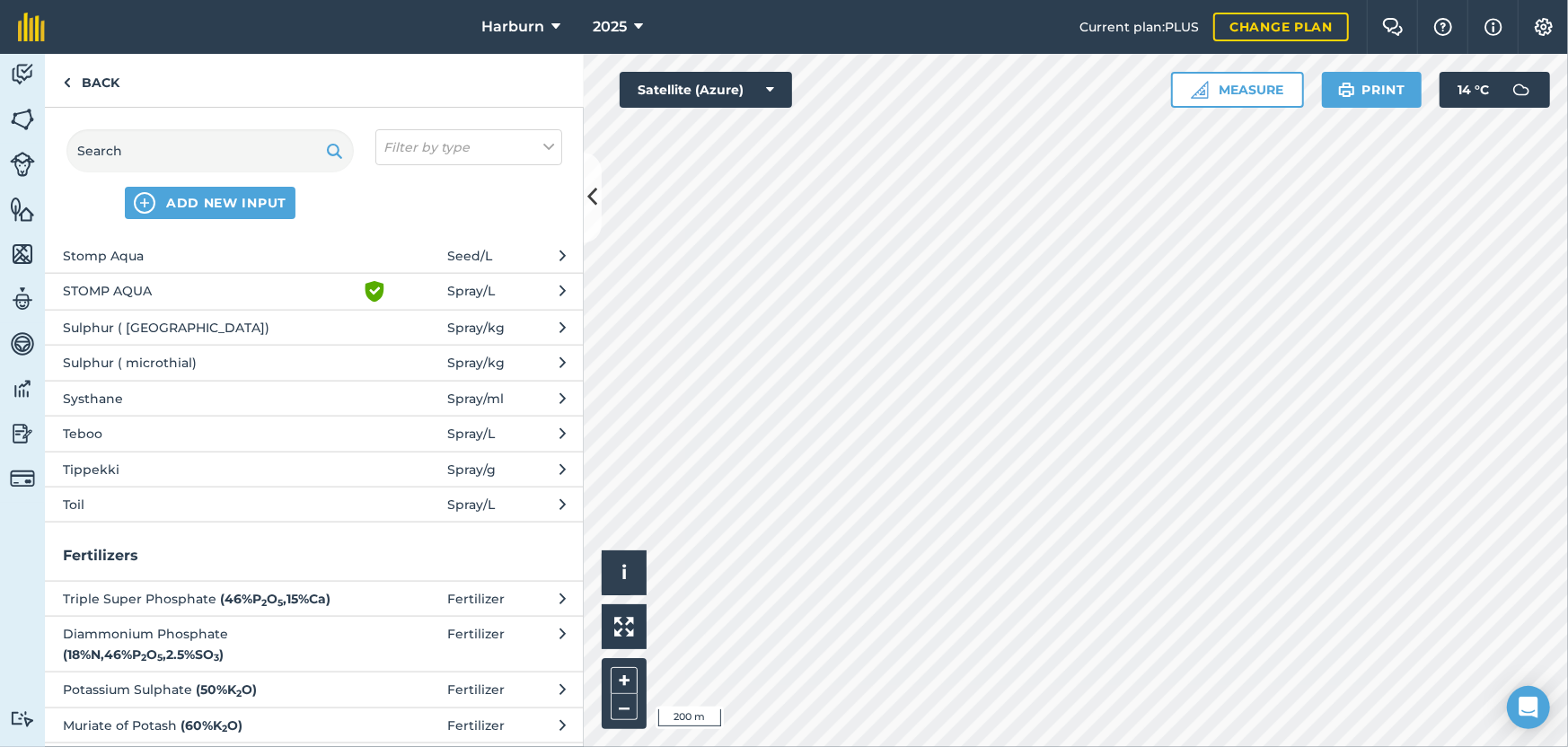
scroll to position [1895, 0]
click at [156, 327] on span "Sulphur ( [GEOGRAPHIC_DATA])" at bounding box center [210, 327] width 294 height 19
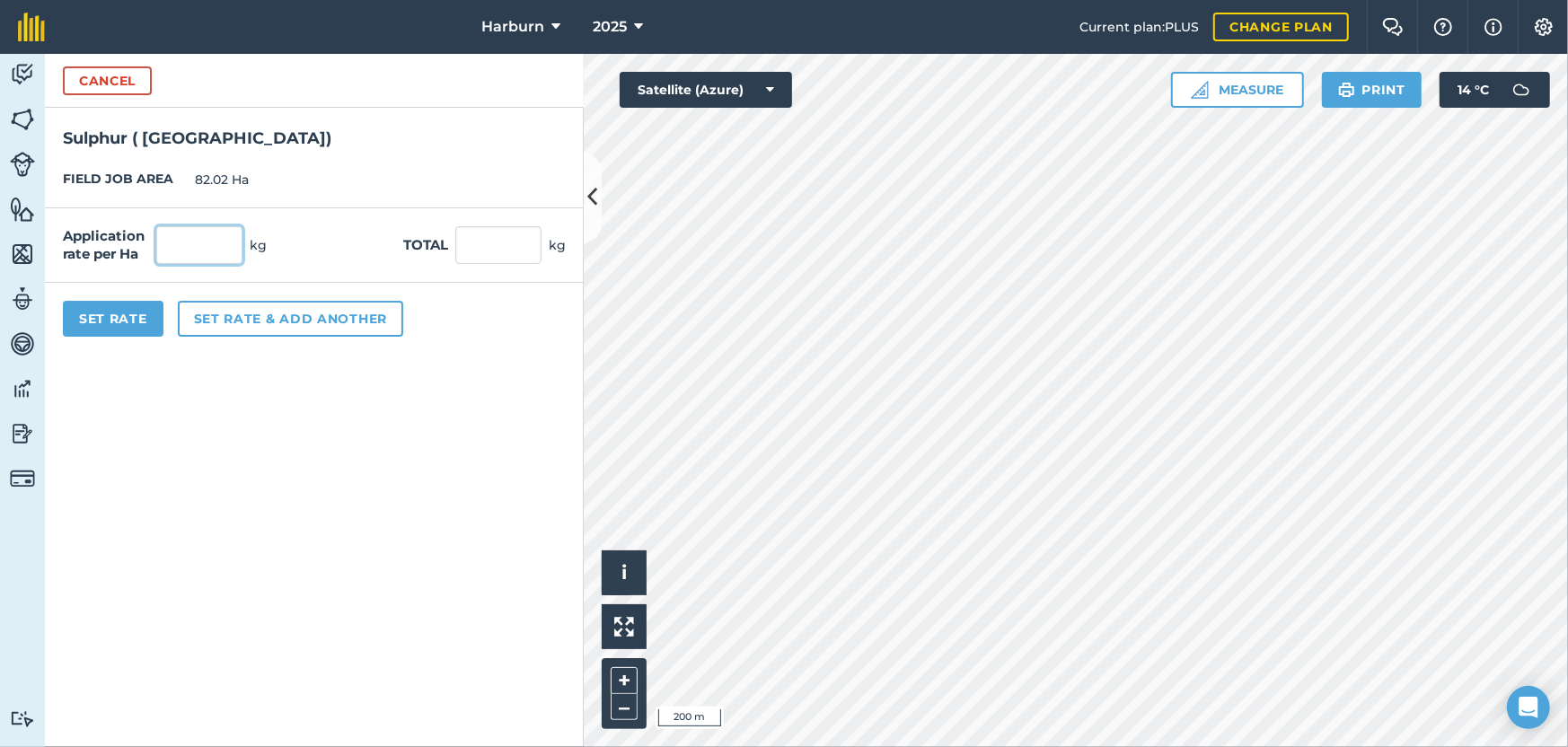
click at [218, 244] on input "text" at bounding box center [199, 244] width 86 height 38
type input "3"
type input "246.06"
click at [99, 327] on button "Set Rate" at bounding box center [113, 318] width 101 height 36
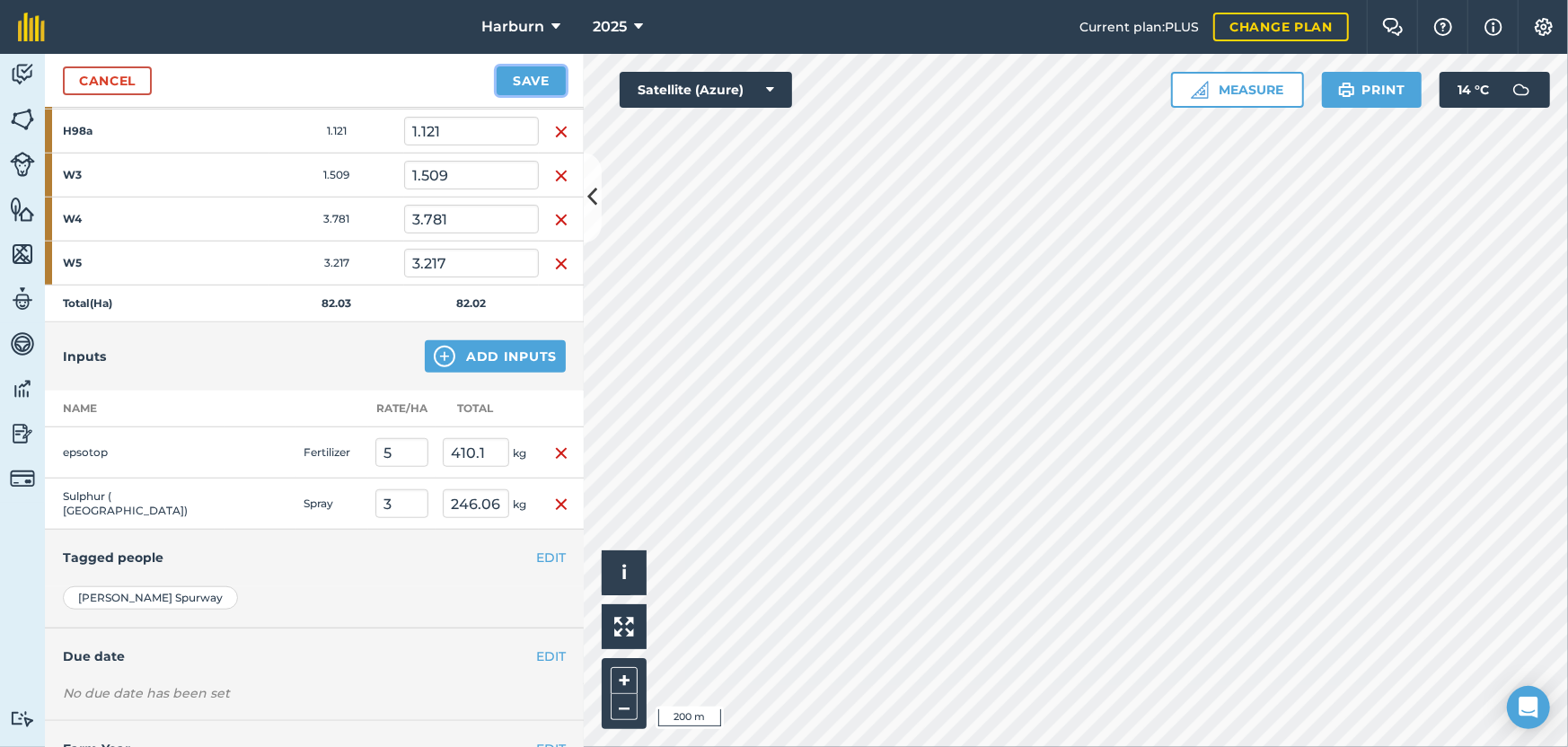
click at [527, 81] on button "Save" at bounding box center [532, 81] width 70 height 29
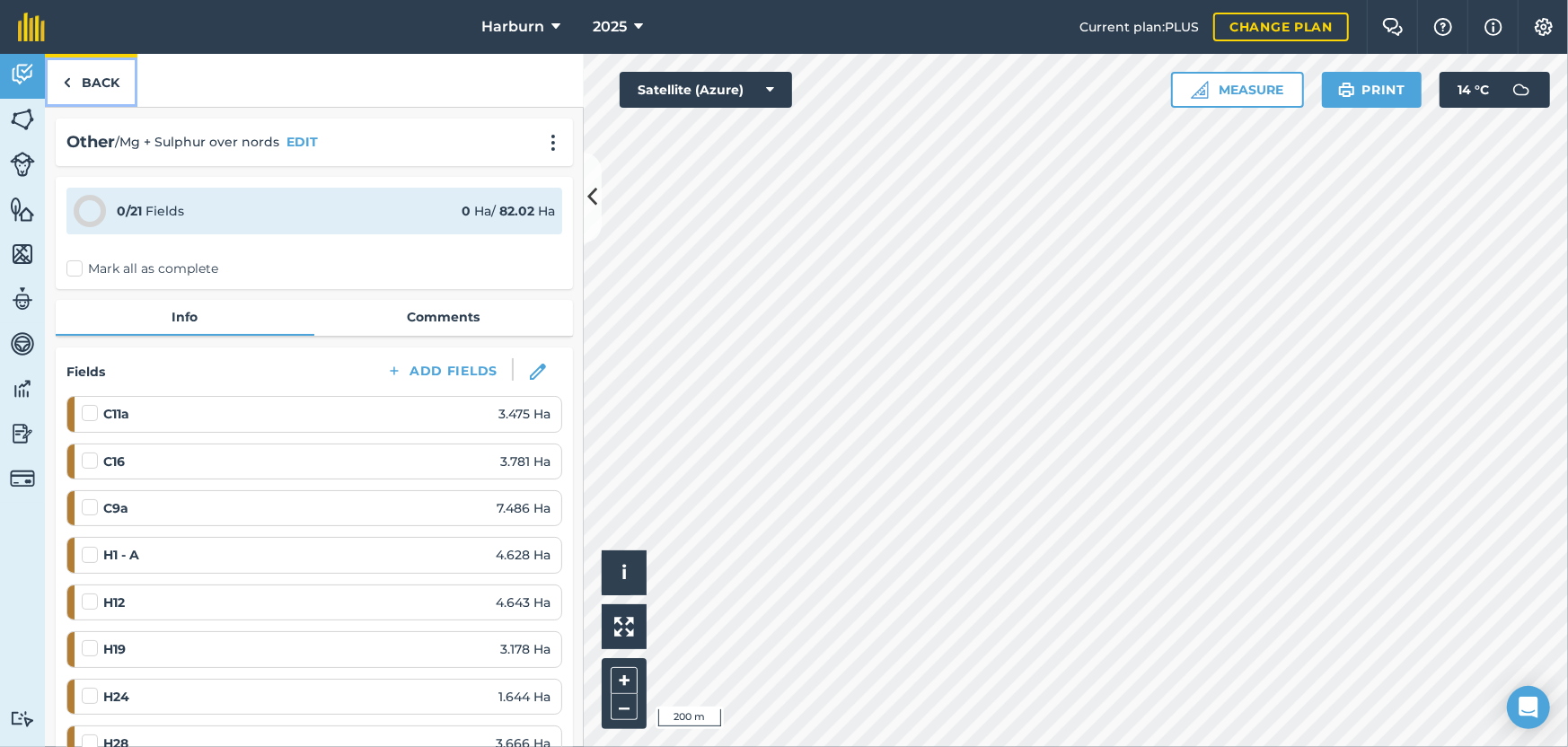
click at [68, 82] on img at bounding box center [67, 82] width 8 height 21
